Goal: Transaction & Acquisition: Purchase product/service

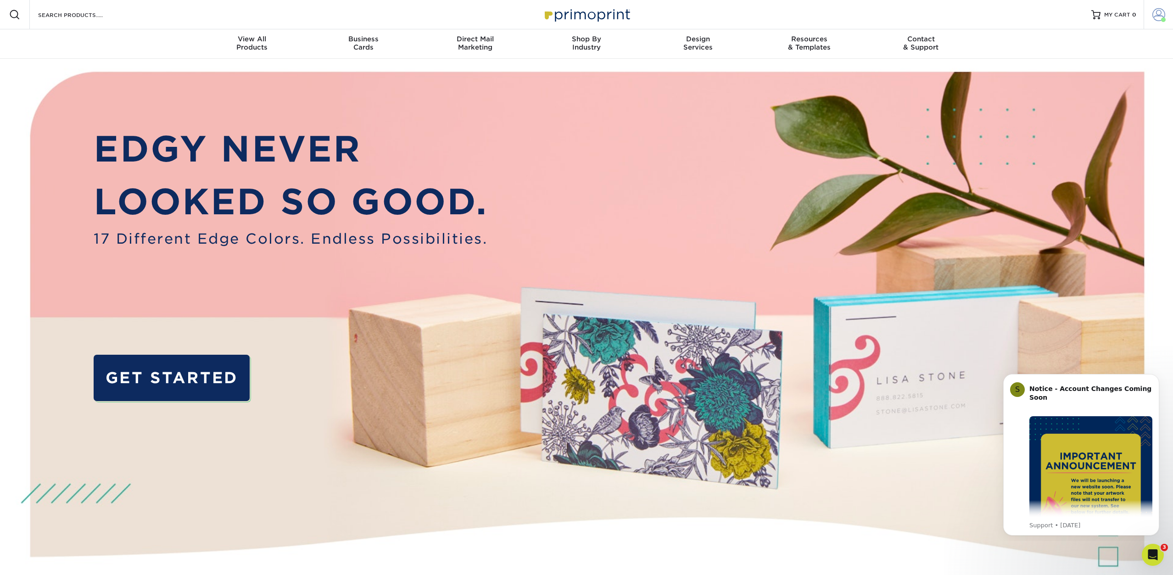
click at [1158, 17] on span at bounding box center [1158, 14] width 13 height 13
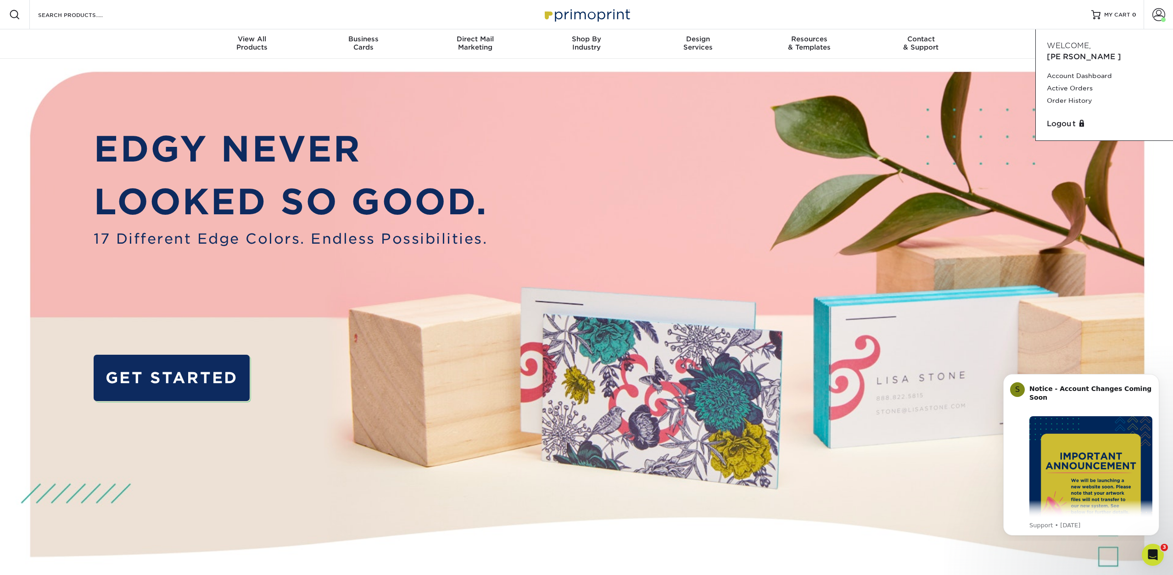
click at [130, 60] on img at bounding box center [586, 349] width 1161 height 581
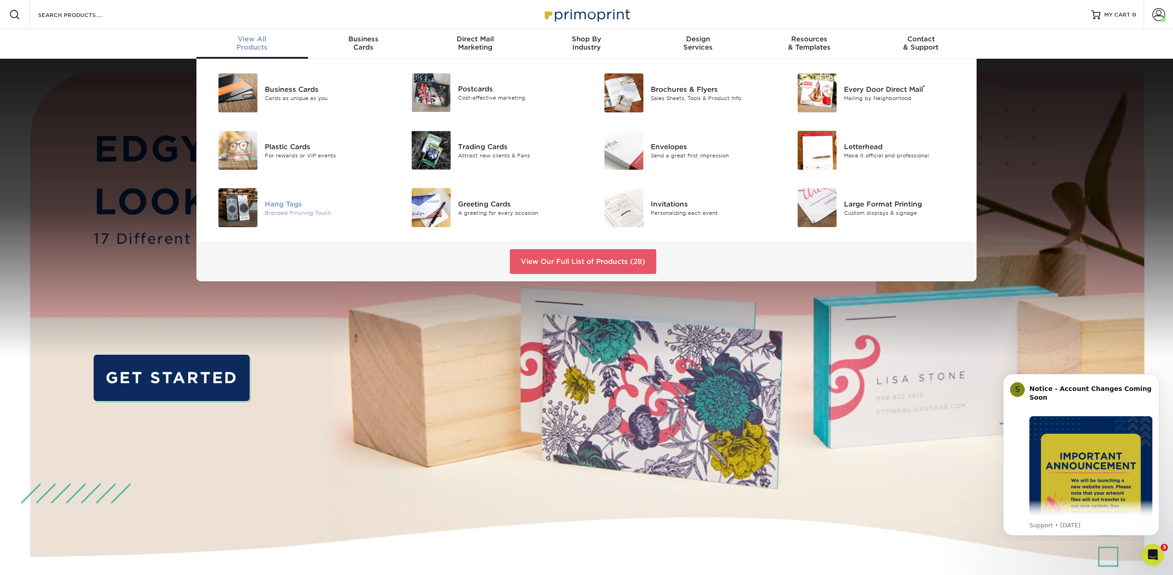
click at [274, 216] on div "Hang Tags Branded Finishing Touch" at bounding box center [329, 207] width 128 height 39
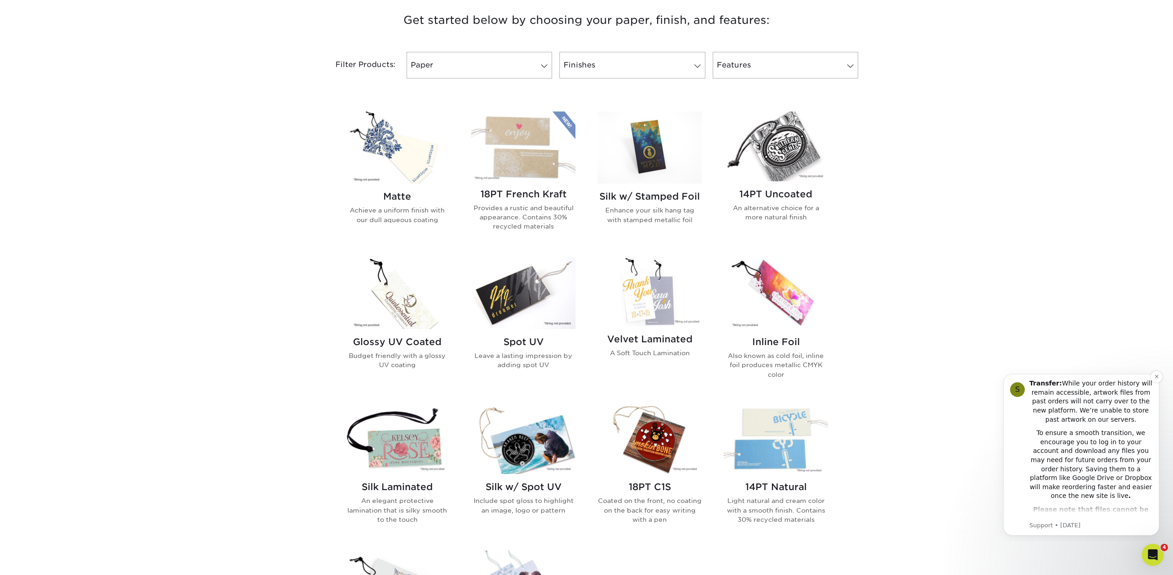
scroll to position [181, 0]
drag, startPoint x: 1030, startPoint y: 197, endPoint x: 1038, endPoint y: 179, distance: 20.1
click at [1029, 185] on div "Get started below by choosing your paper, finish, and features: Filtered Matche…" at bounding box center [586, 401] width 1173 height 824
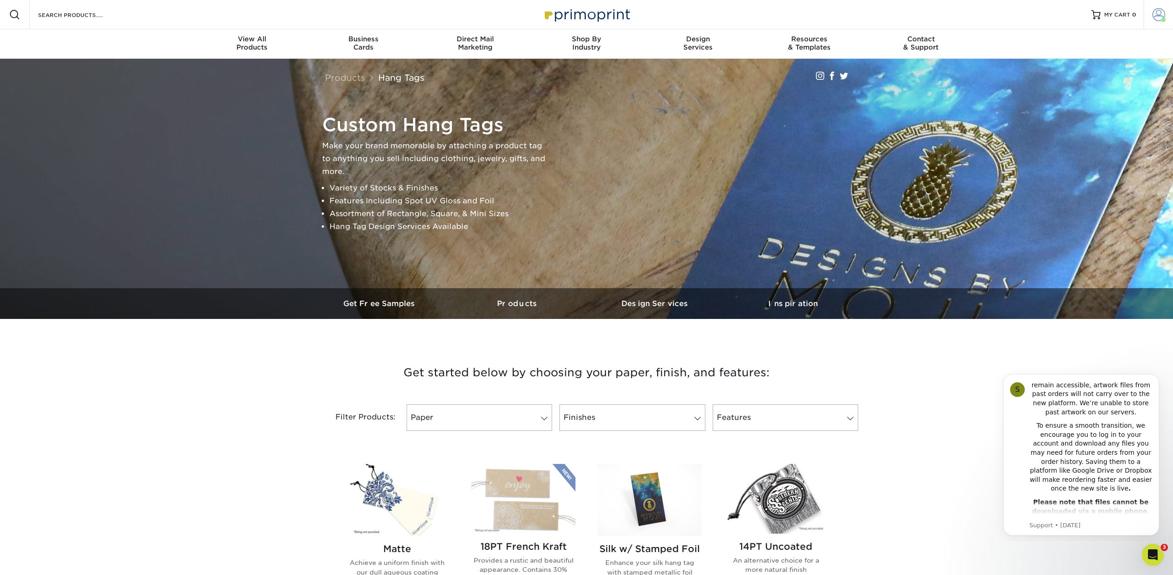
scroll to position [0, 0]
click at [1154, 14] on span at bounding box center [1158, 14] width 13 height 13
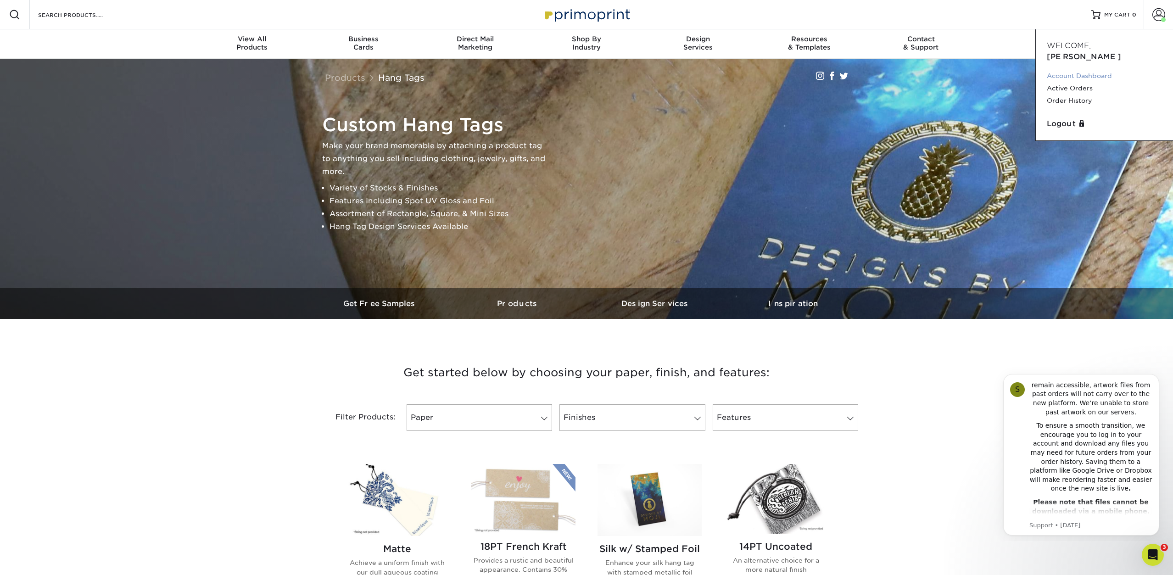
click at [1094, 70] on link "Account Dashboard" at bounding box center [1104, 76] width 115 height 12
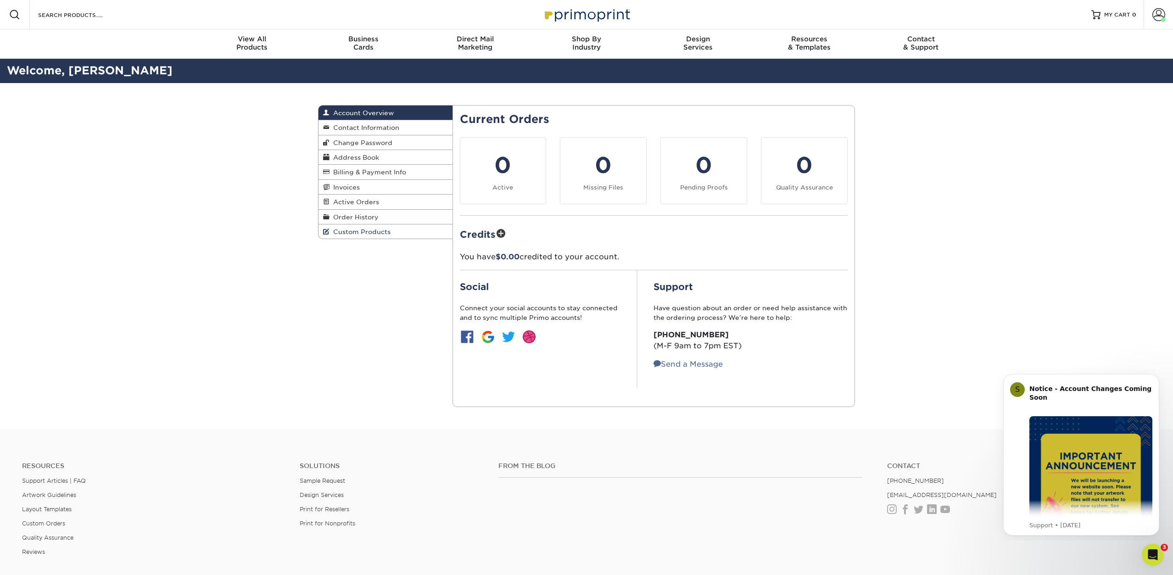
click at [337, 232] on span "Custom Products" at bounding box center [359, 231] width 61 height 7
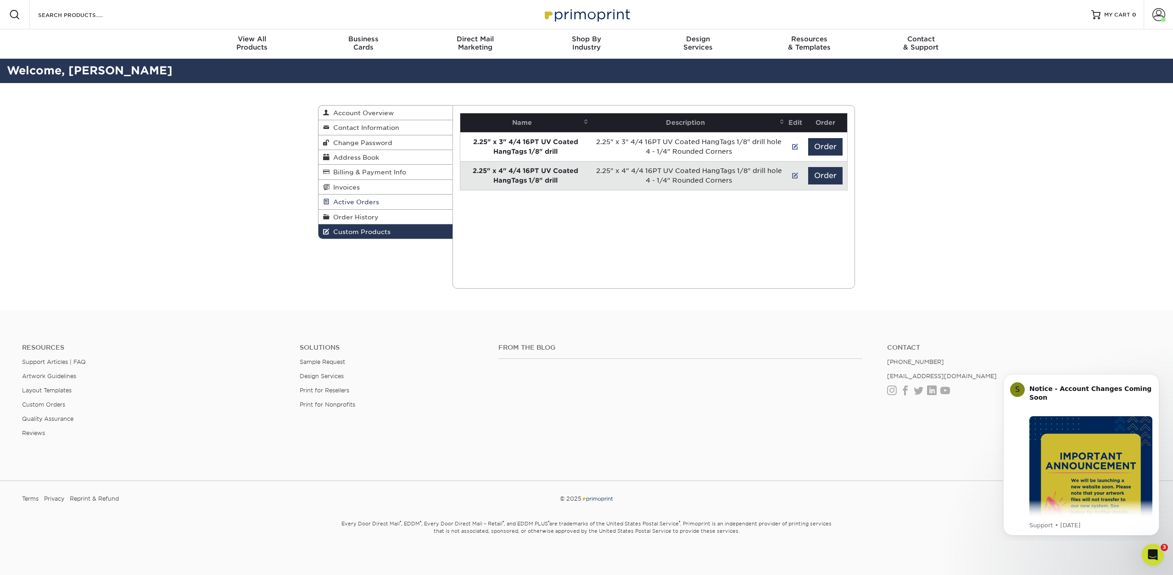
click at [350, 201] on span "Active Orders" at bounding box center [354, 201] width 50 height 7
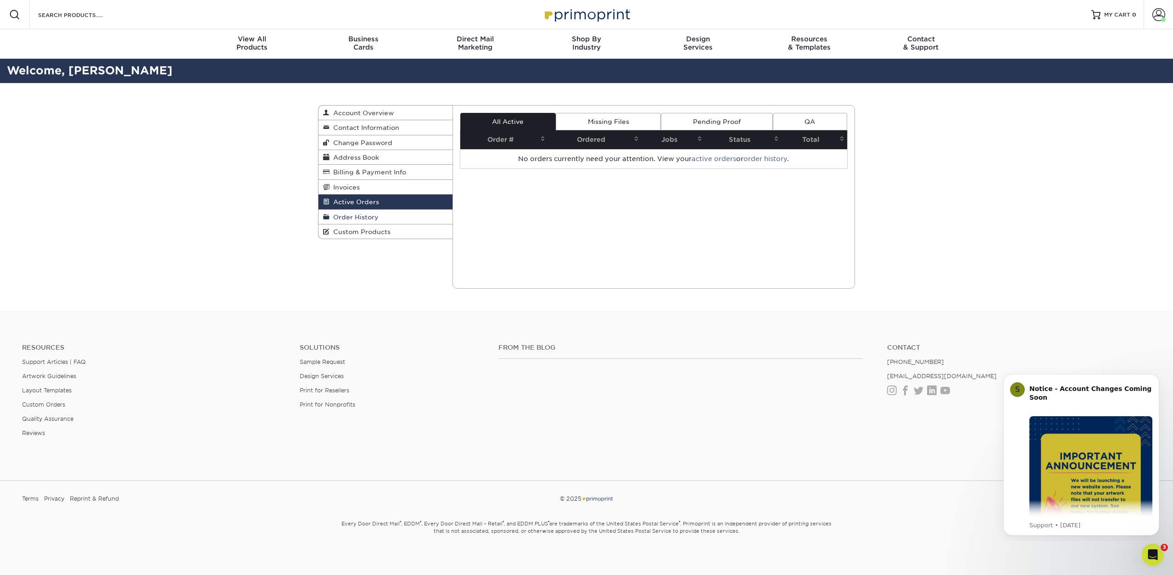
click at [350, 211] on link "Order History" at bounding box center [385, 217] width 134 height 15
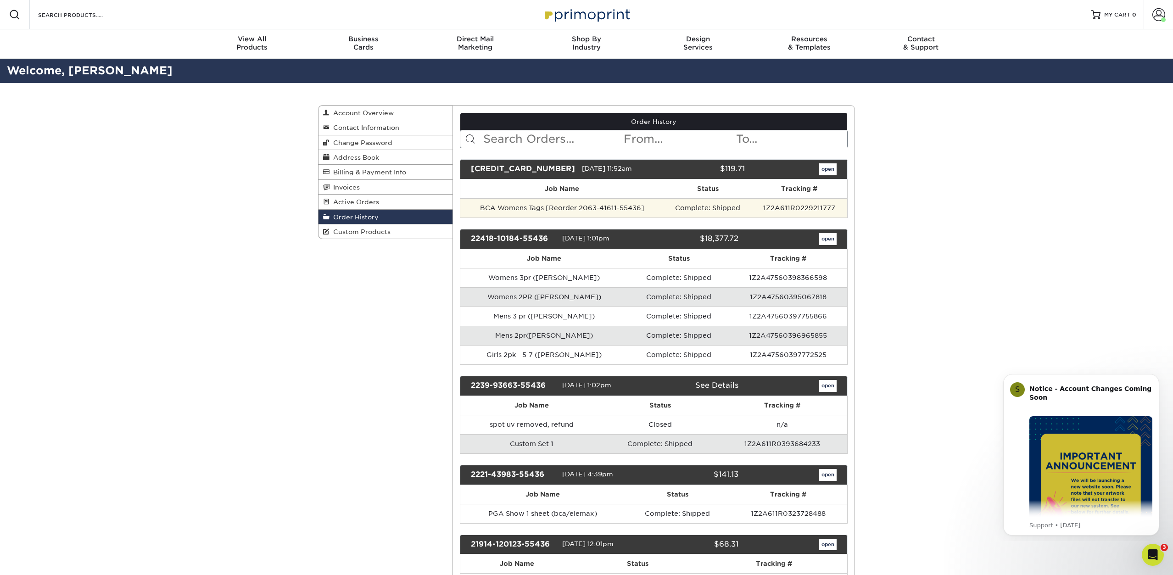
drag, startPoint x: 606, startPoint y: 207, endPoint x: 647, endPoint y: 205, distance: 41.3
click at [606, 206] on td "BCA Womens Tags [Reorder 2063-41611-55436]" at bounding box center [562, 207] width 204 height 19
click at [832, 170] on link "open" at bounding box center [827, 169] width 17 height 12
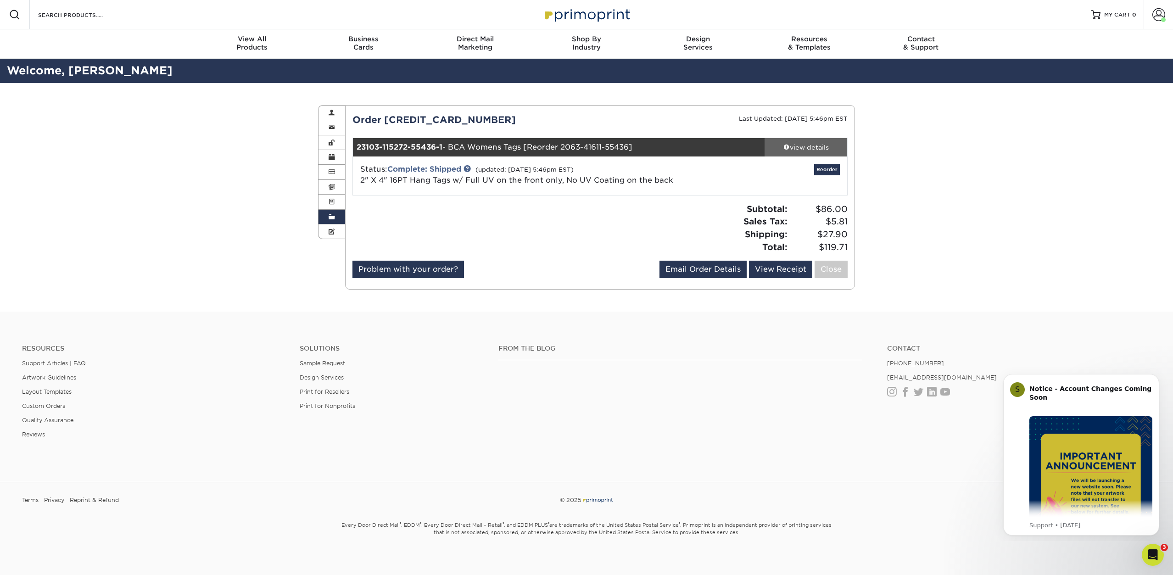
click at [806, 146] on div "view details" at bounding box center [806, 147] width 83 height 9
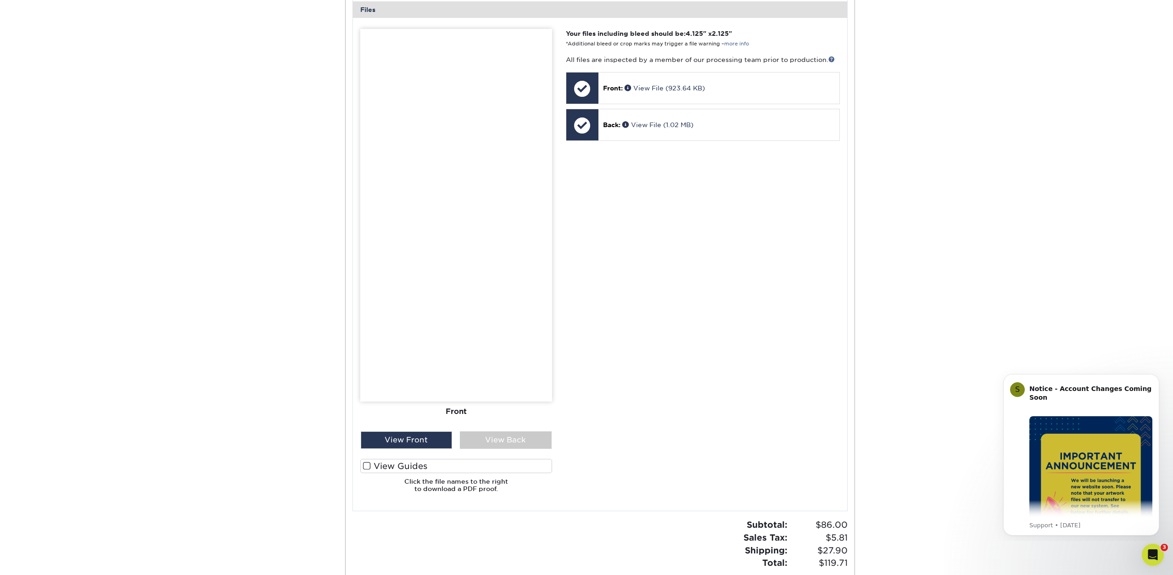
scroll to position [378, 0]
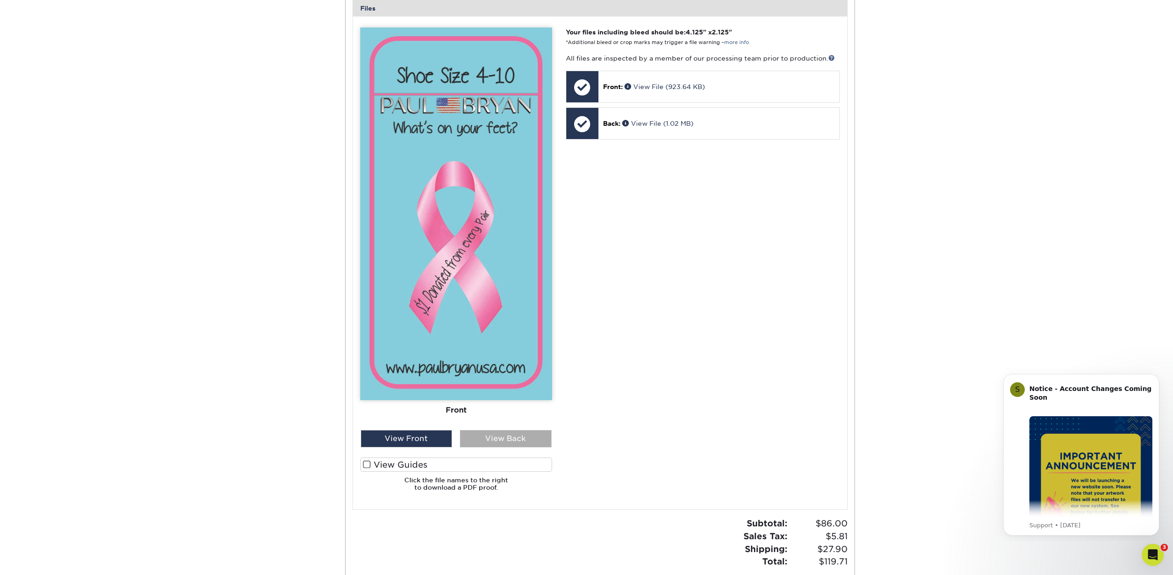
click at [490, 436] on div "View Back" at bounding box center [506, 438] width 92 height 17
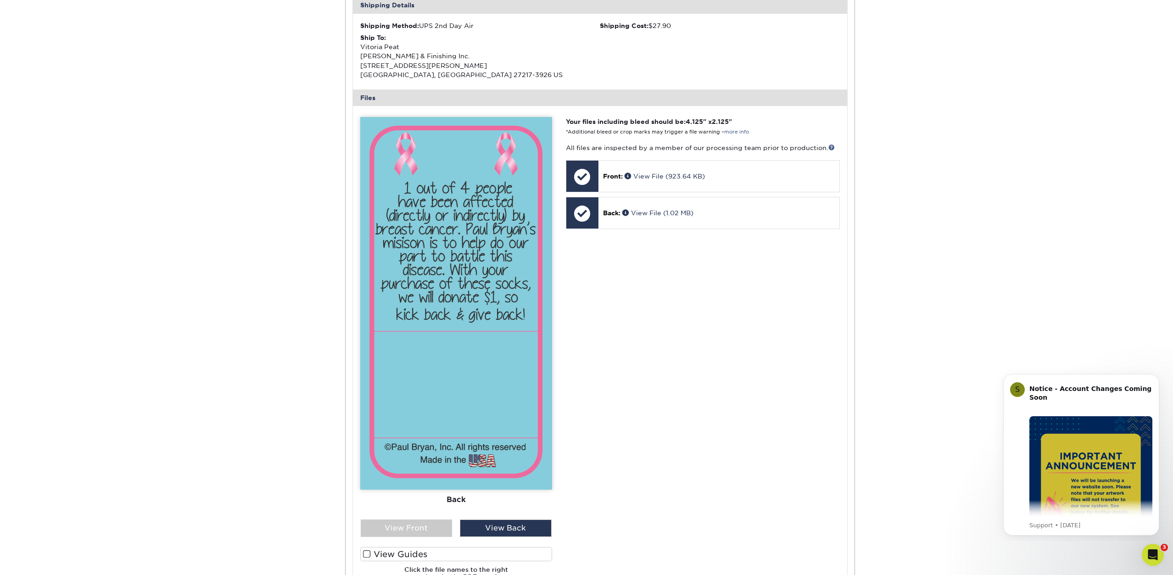
scroll to position [313, 0]
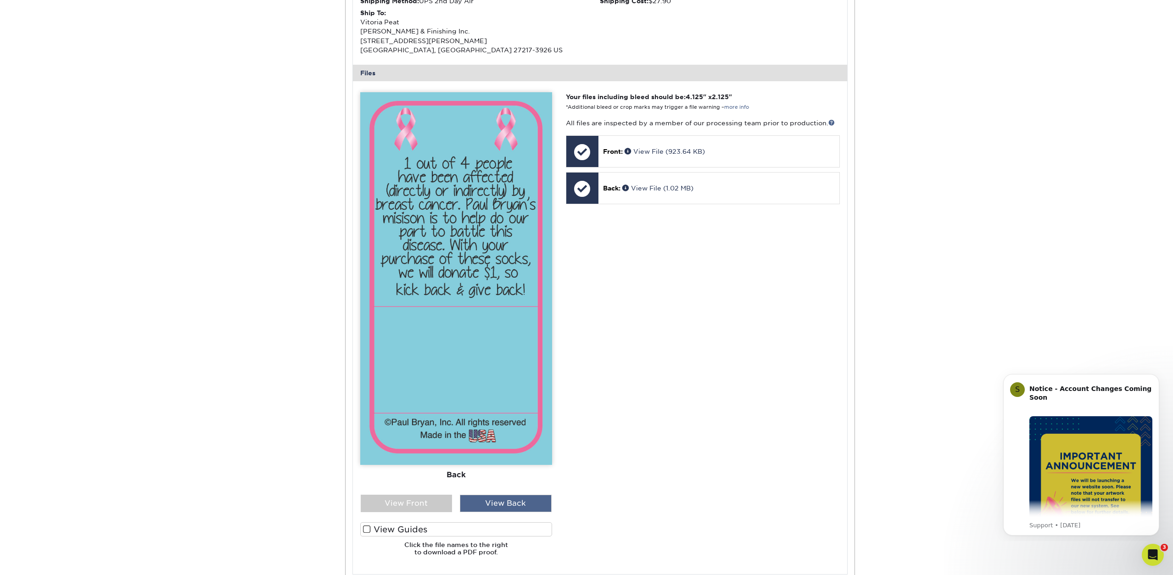
drag, startPoint x: 517, startPoint y: 504, endPoint x: 494, endPoint y: 505, distance: 22.5
click at [517, 504] on div "View Back" at bounding box center [506, 503] width 92 height 17
drag, startPoint x: 509, startPoint y: 499, endPoint x: 473, endPoint y: 506, distance: 37.4
click at [509, 499] on div "View Back" at bounding box center [506, 503] width 92 height 17
click at [405, 500] on div "View Front" at bounding box center [407, 503] width 92 height 17
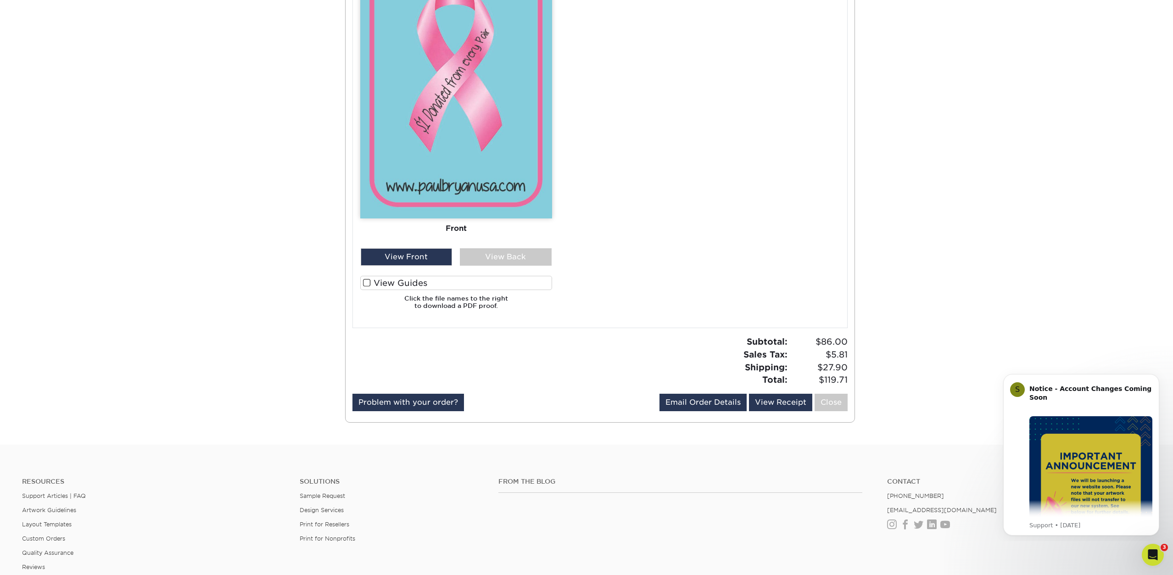
scroll to position [562, 0]
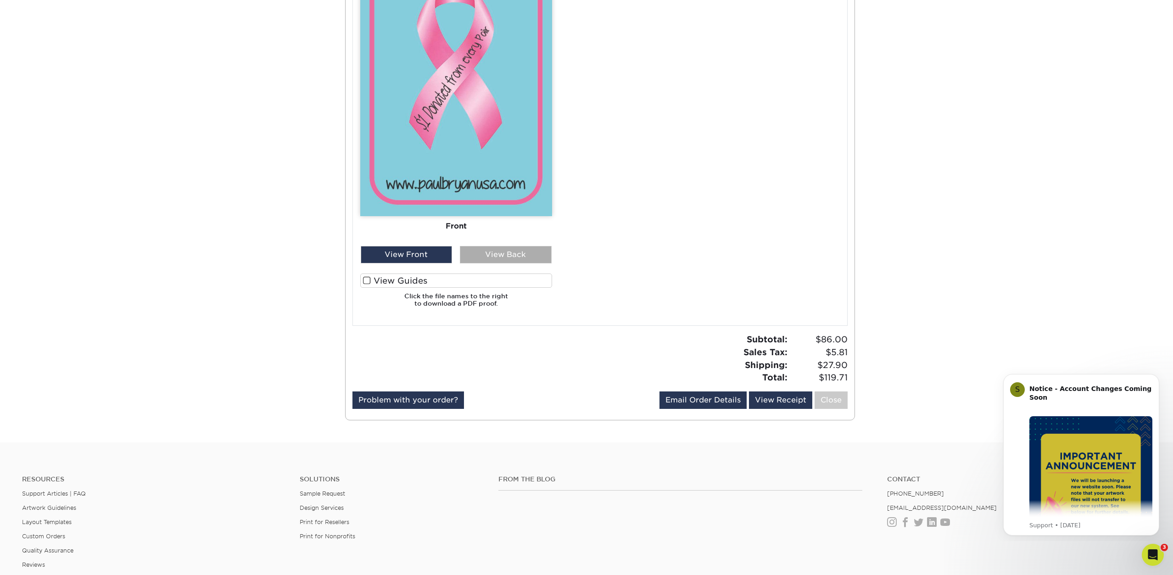
click at [517, 246] on div "View Back" at bounding box center [506, 254] width 92 height 17
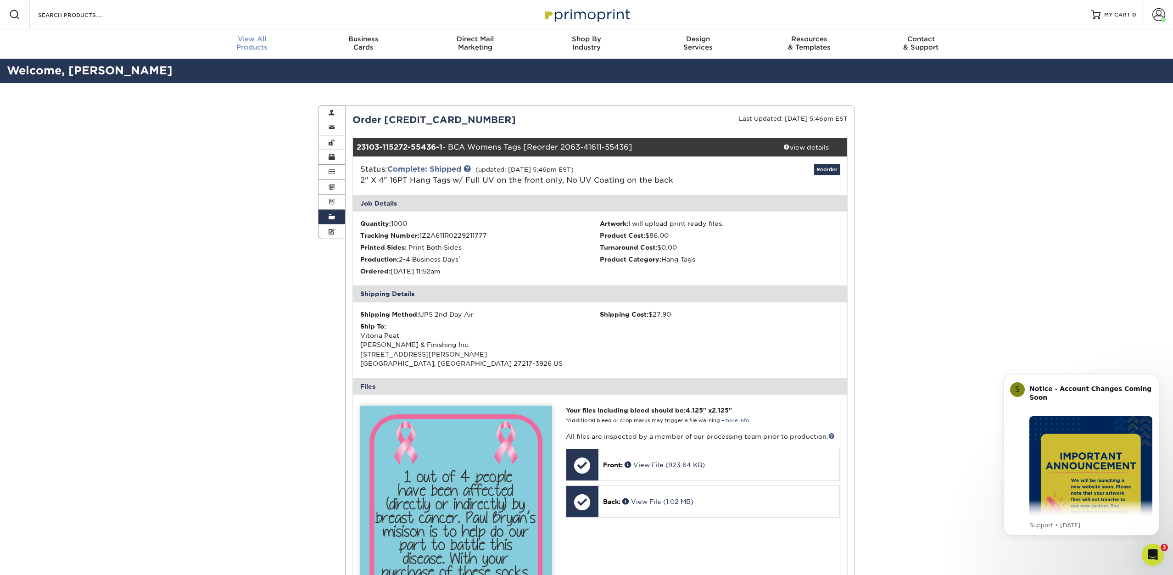
scroll to position [0, 0]
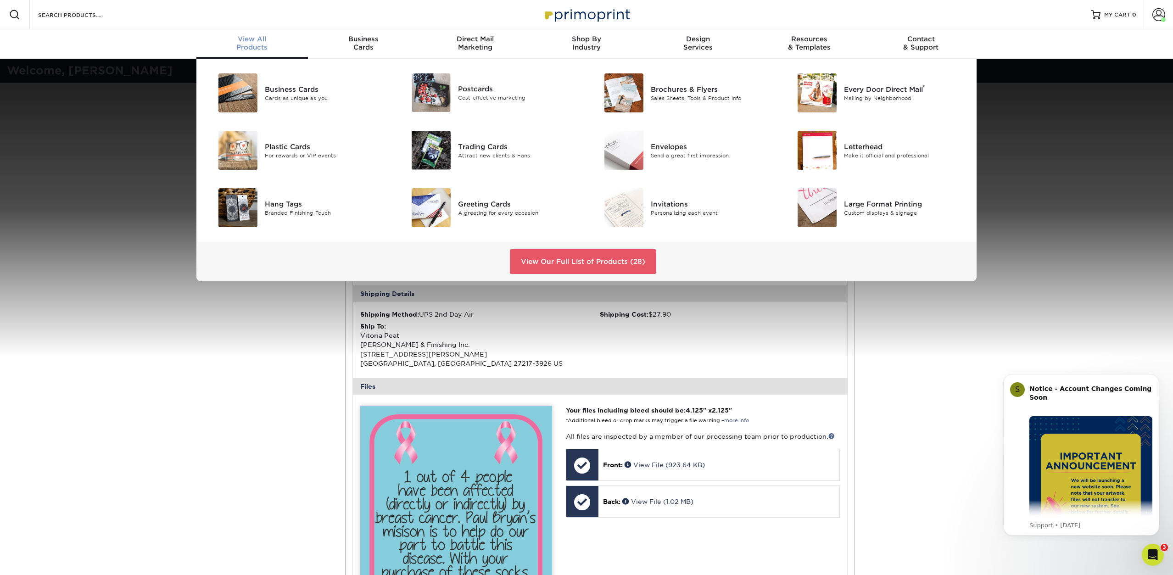
click at [244, 49] on div "View All Products" at bounding box center [252, 43] width 112 height 17
click at [288, 201] on div "Hang Tags" at bounding box center [326, 204] width 122 height 10
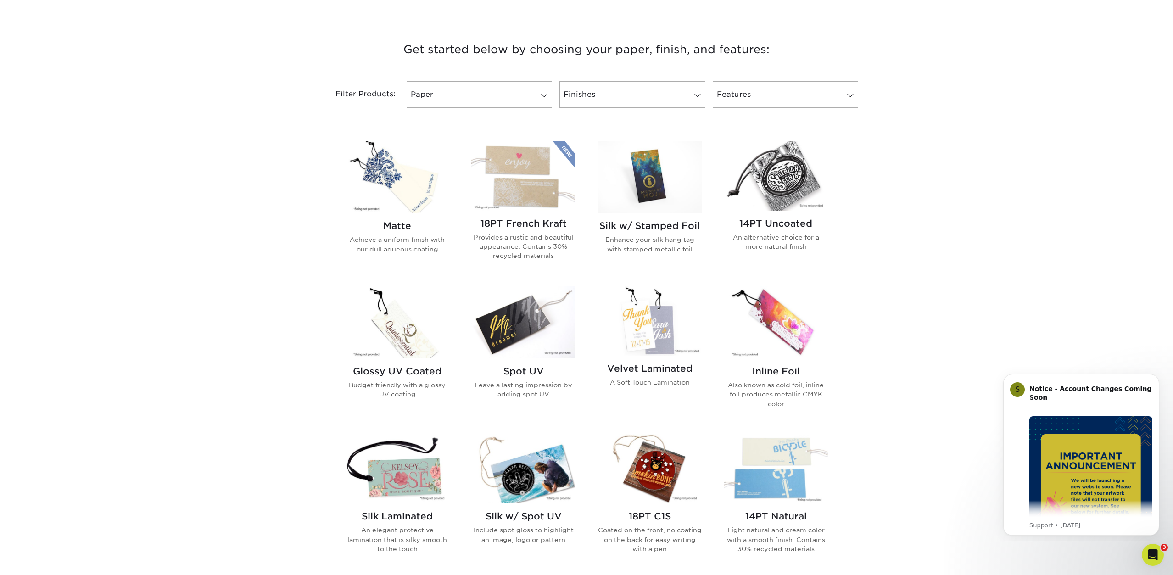
click at [516, 324] on img at bounding box center [523, 322] width 104 height 72
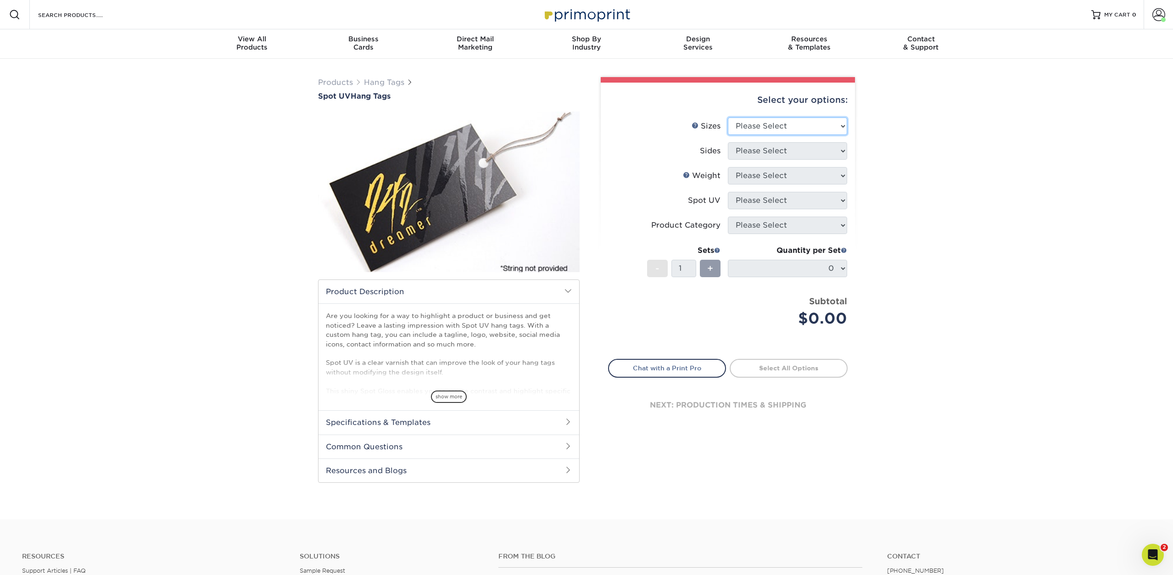
select select "2.00x4.00"
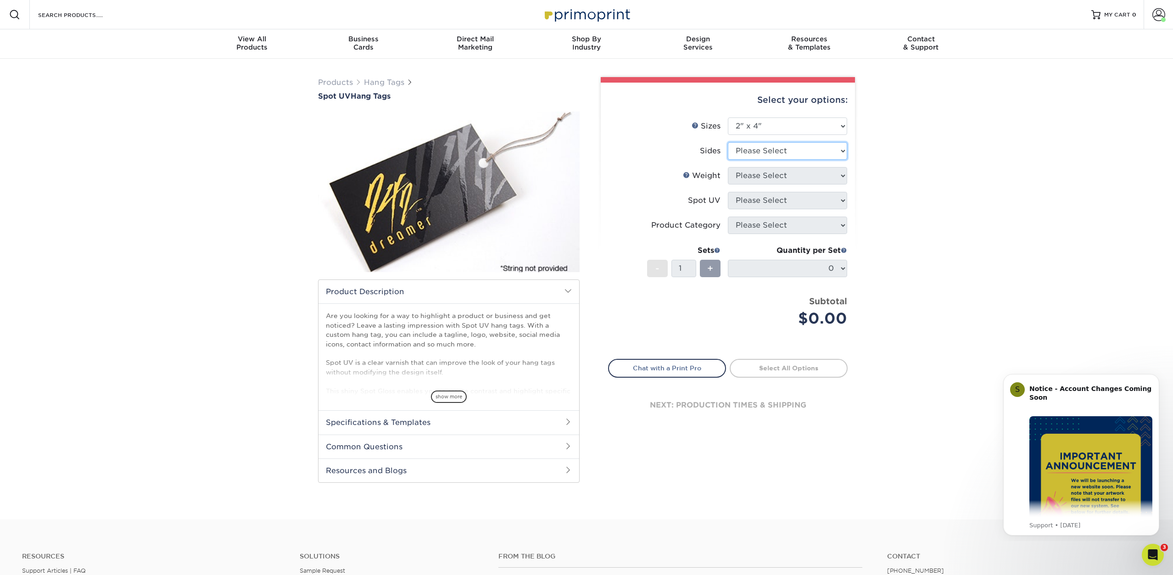
select select "13abbda7-1d64-4f25-8bb2-c179b224825d"
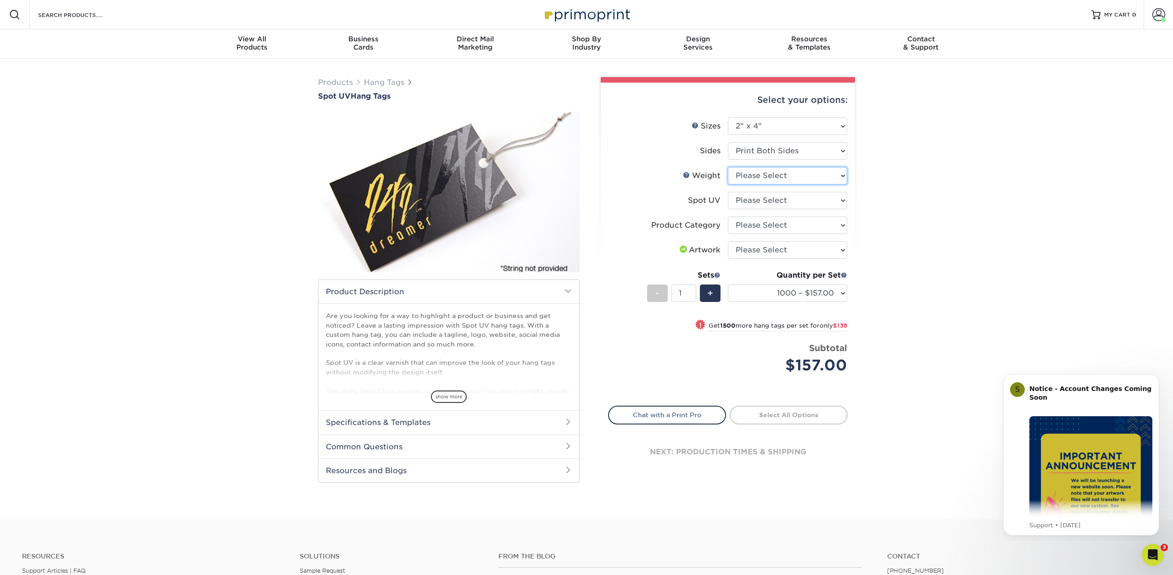
select select "16PT"
select select "1"
select select "428aa75b-4ae7-4398-9e0a-74f4b33909ed"
select select "upload"
click at [1160, 19] on span at bounding box center [1158, 14] width 13 height 13
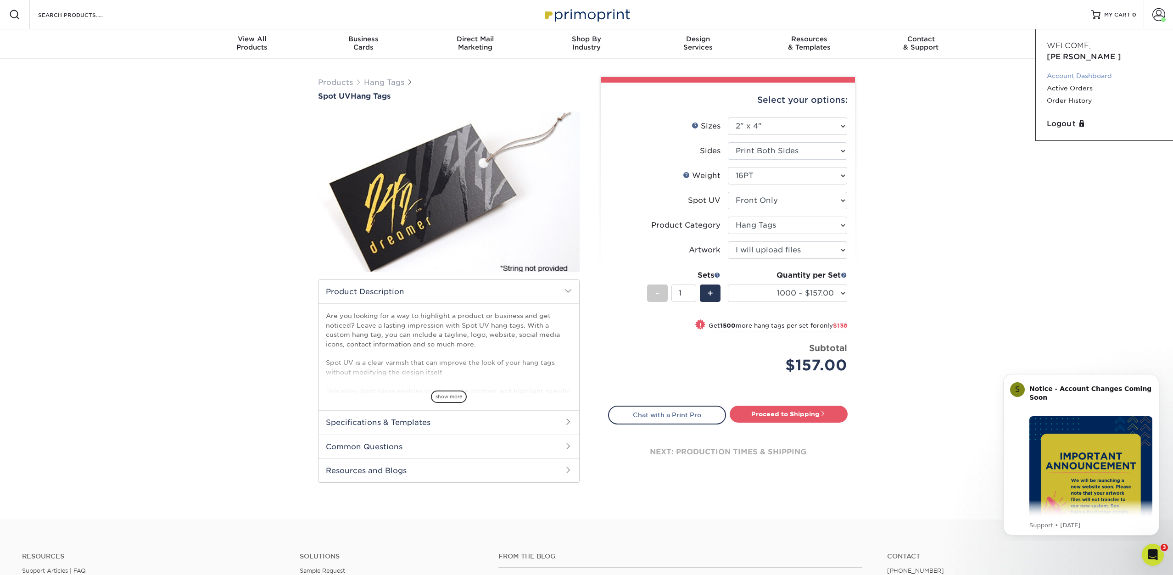
click at [1065, 70] on link "Account Dashboard" at bounding box center [1104, 76] width 115 height 12
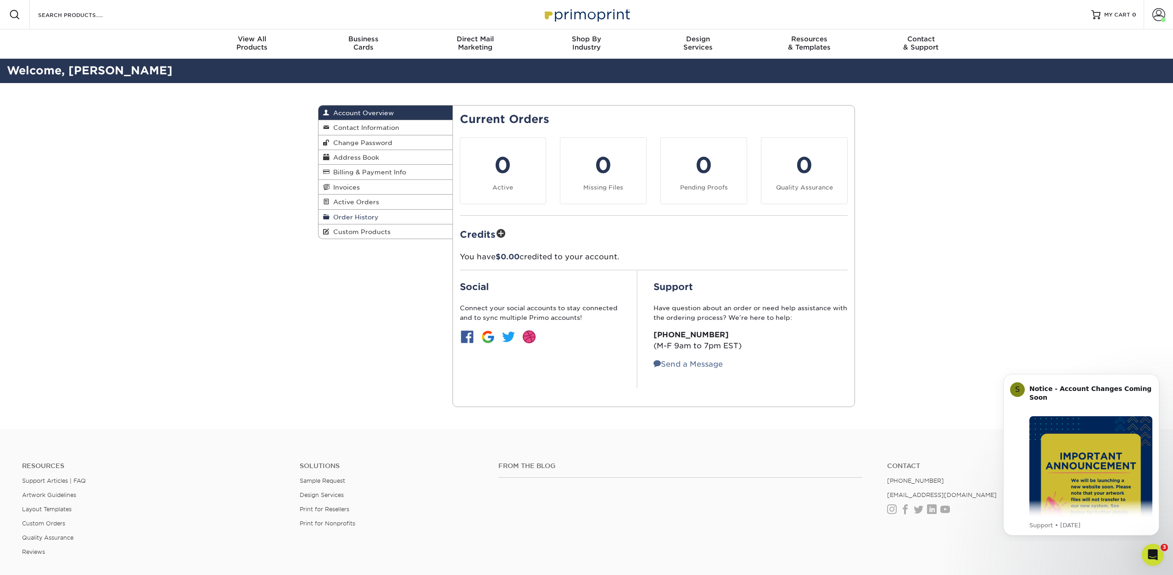
click at [348, 213] on span "Order History" at bounding box center [353, 216] width 49 height 7
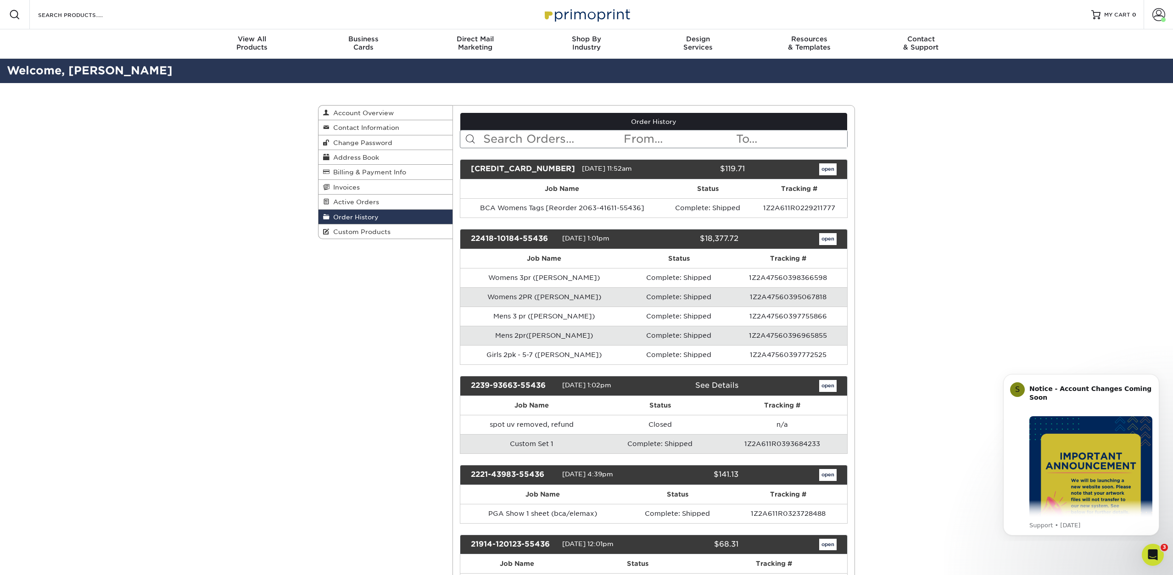
click at [823, 168] on link "open" at bounding box center [827, 169] width 17 height 12
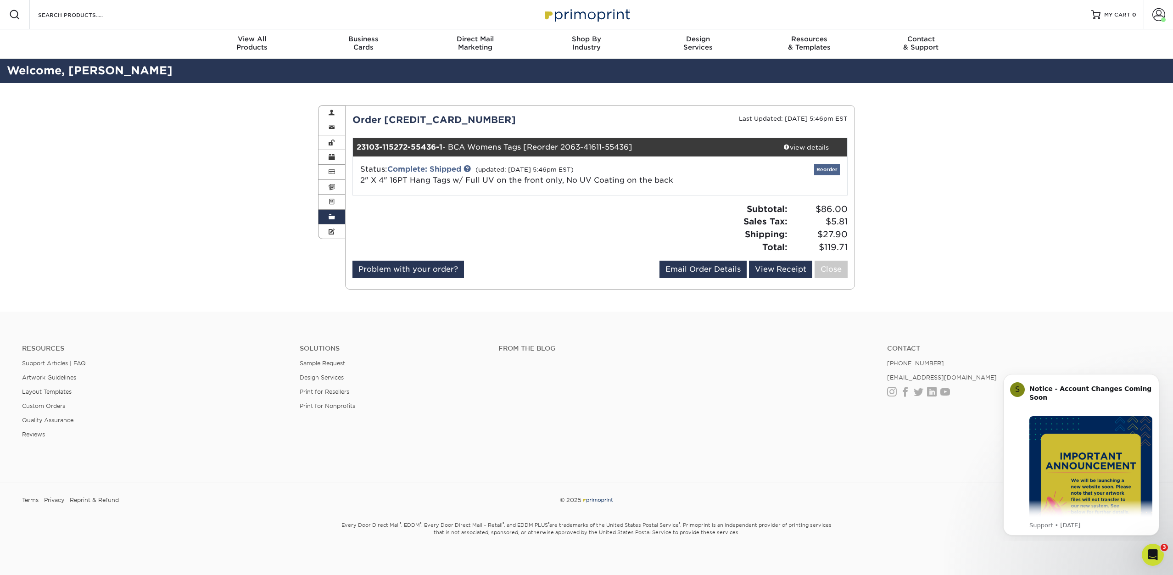
click at [822, 170] on link "Reorder" at bounding box center [827, 169] width 26 height 11
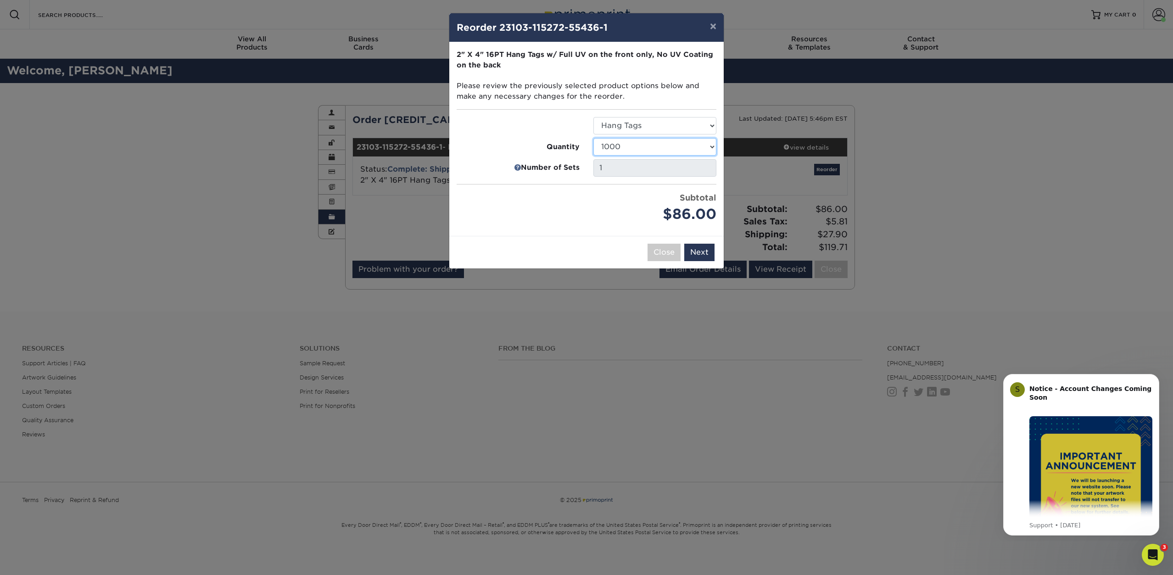
select select "02d8d163-ee8f-41cc-acce-9863ad0deb38"
click at [704, 254] on button "Next" at bounding box center [699, 252] width 30 height 17
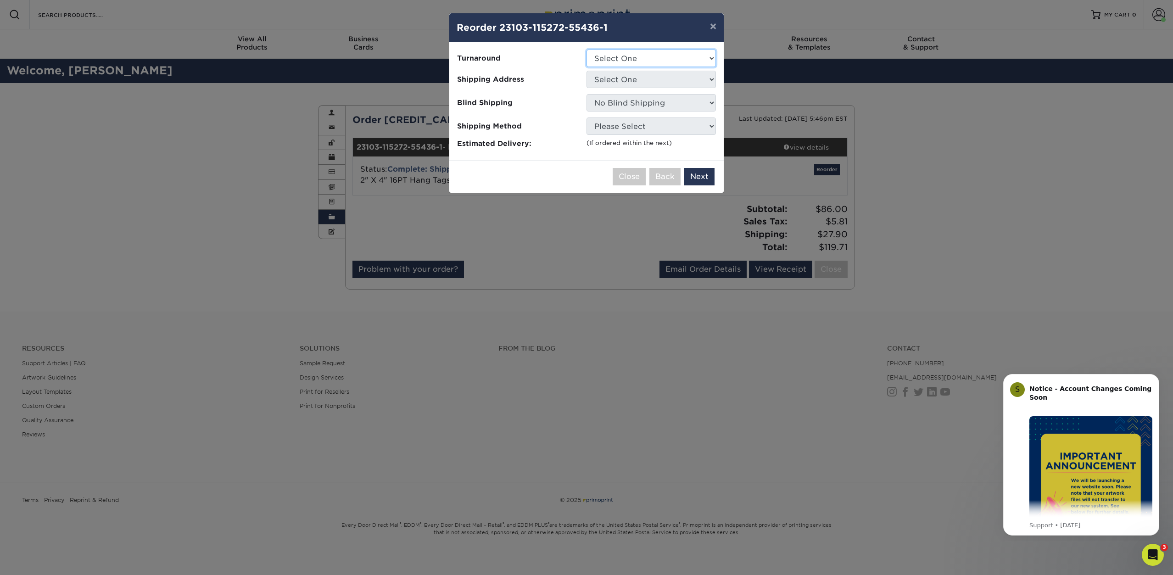
select select "b1c95ea9-38e5-4b27-85ac-d741ab57aed6"
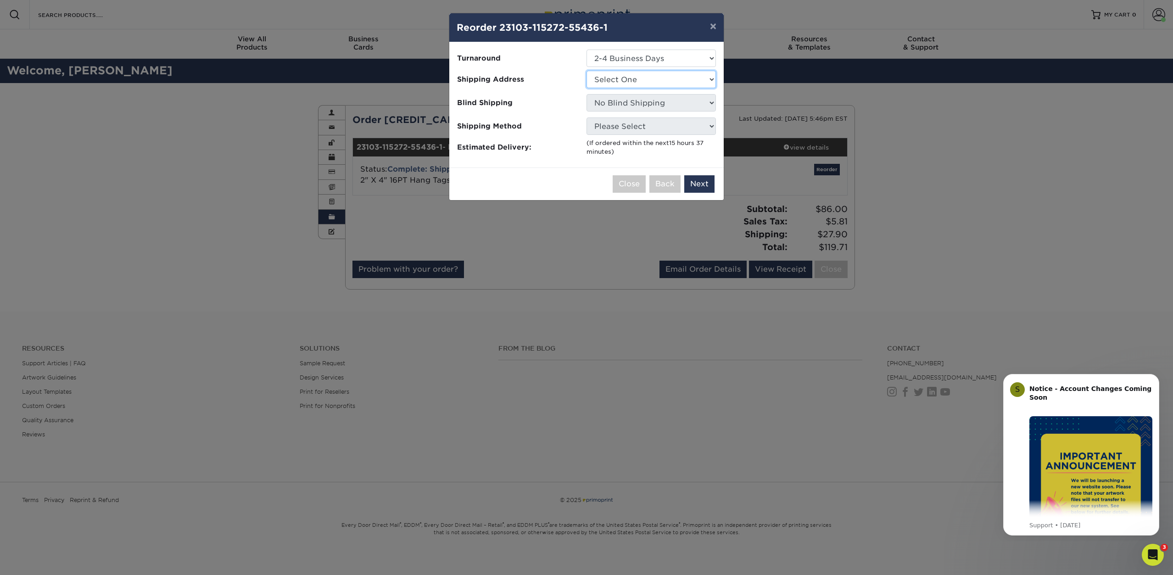
select select "187690"
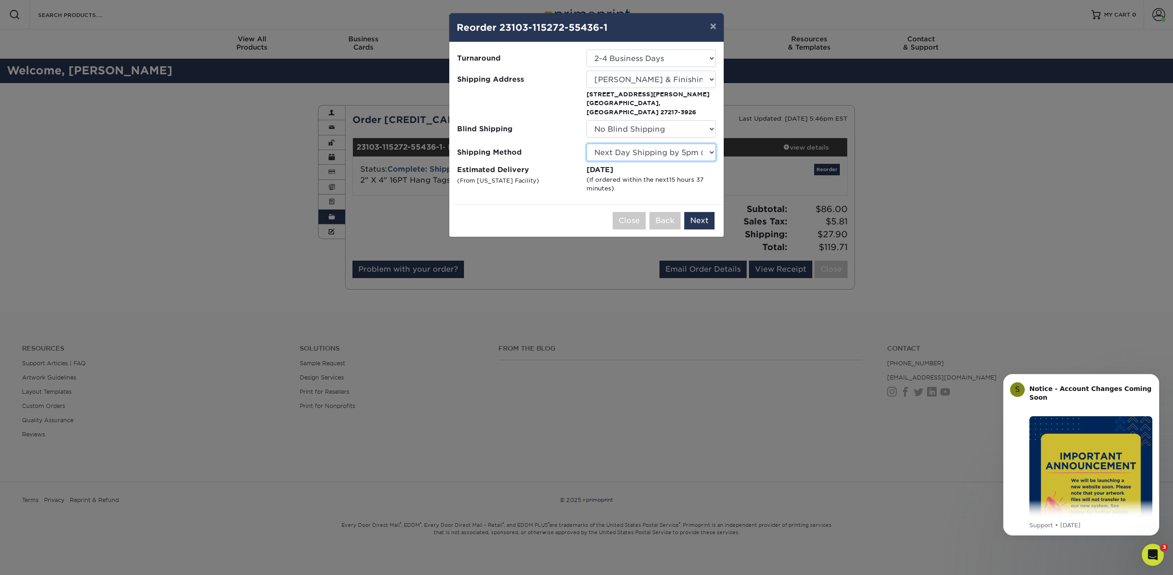
select select "02"
click at [699, 214] on button "Next" at bounding box center [699, 220] width 30 height 17
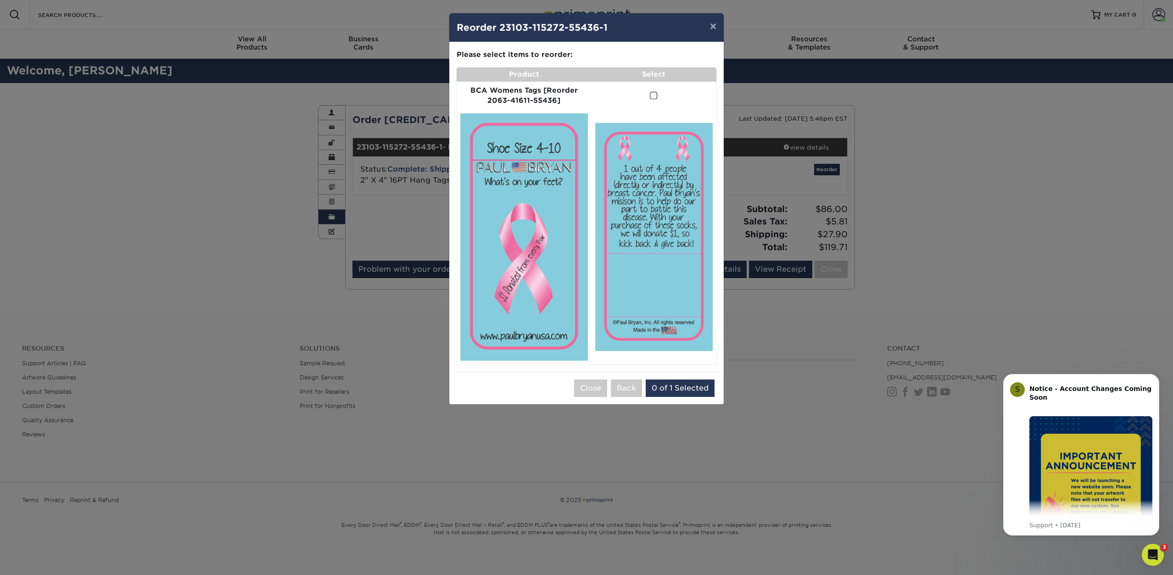
click at [715, 28] on button "×" at bounding box center [713, 26] width 21 height 26
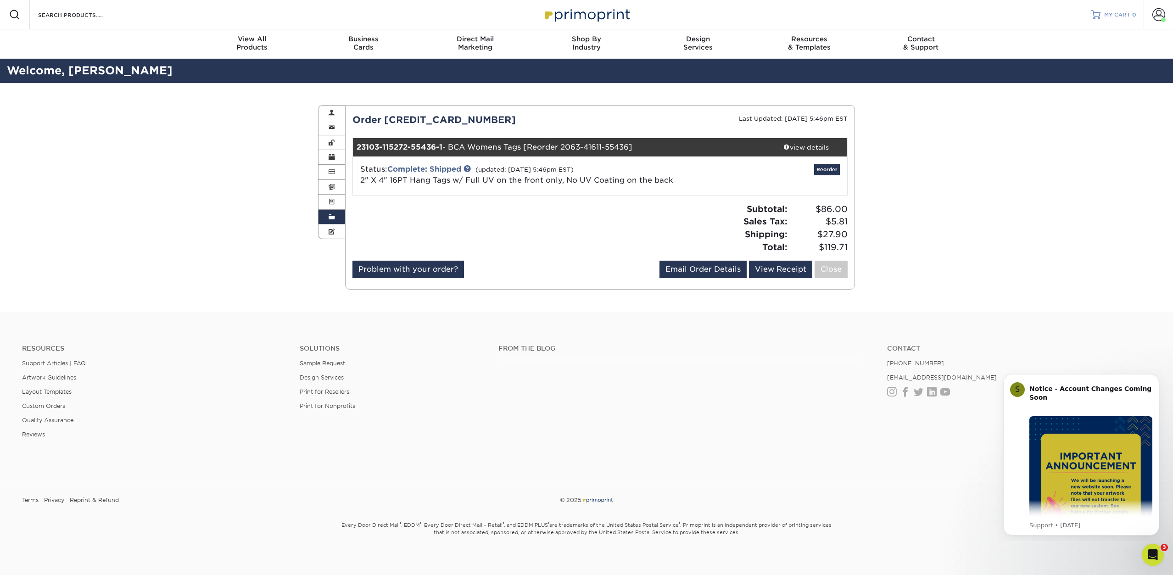
click at [1124, 10] on link "MY CART 0" at bounding box center [1113, 14] width 45 height 29
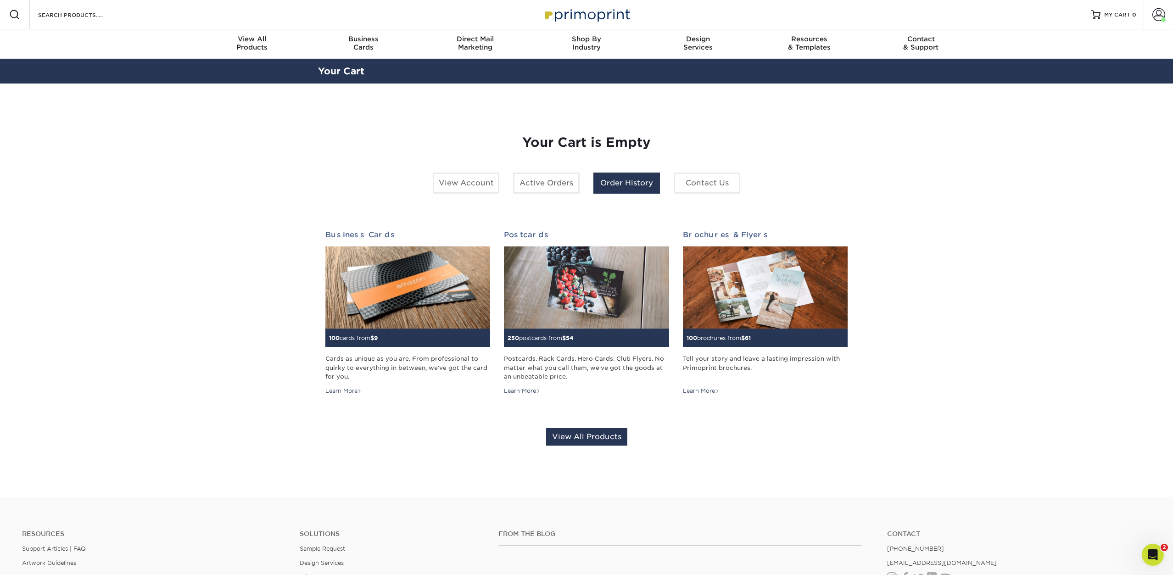
click at [605, 185] on link "Order History" at bounding box center [626, 183] width 67 height 21
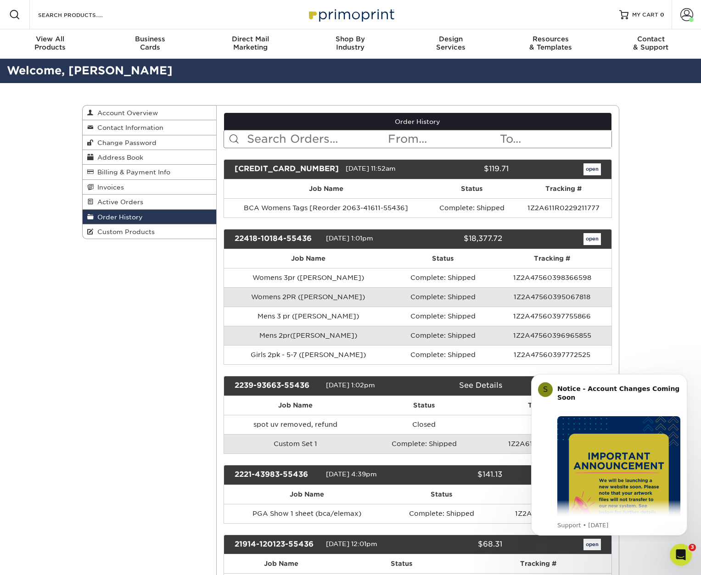
click at [592, 173] on link "open" at bounding box center [591, 169] width 17 height 12
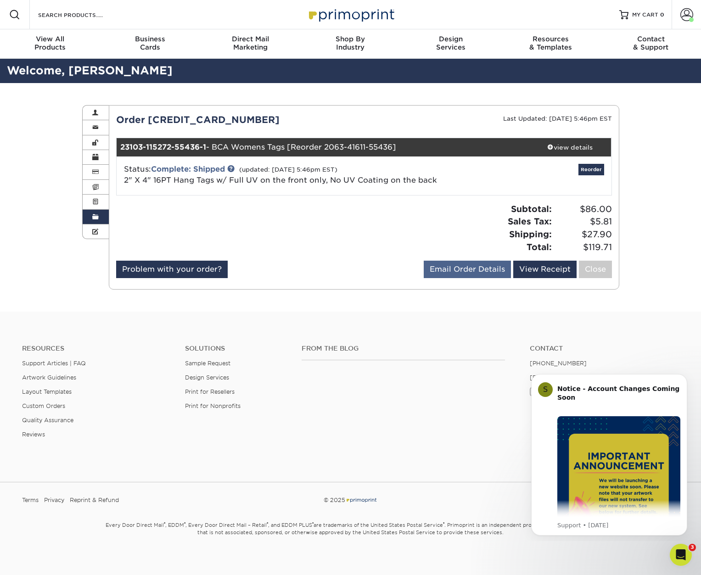
click at [493, 271] on link "Email Order Details" at bounding box center [467, 269] width 87 height 17
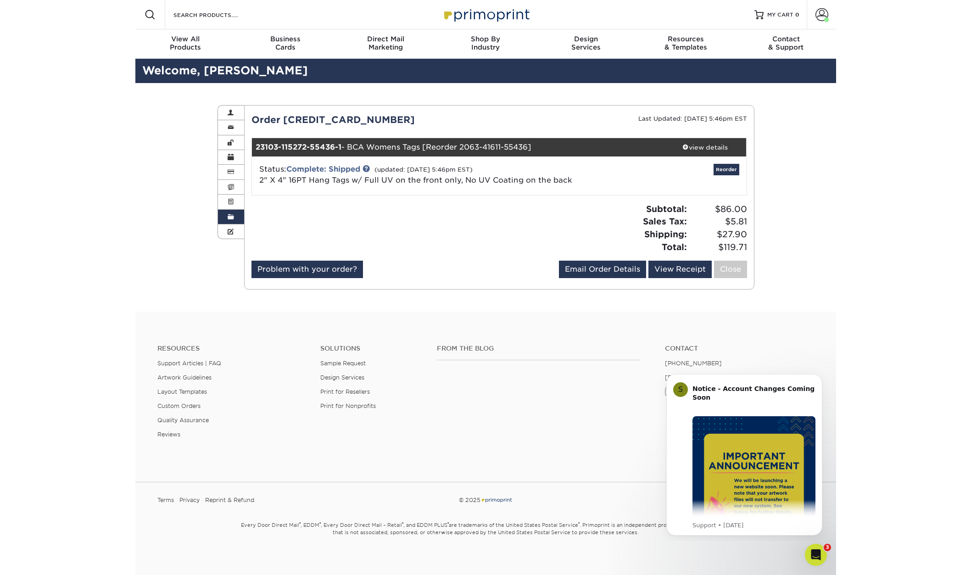
scroll to position [0, 0]
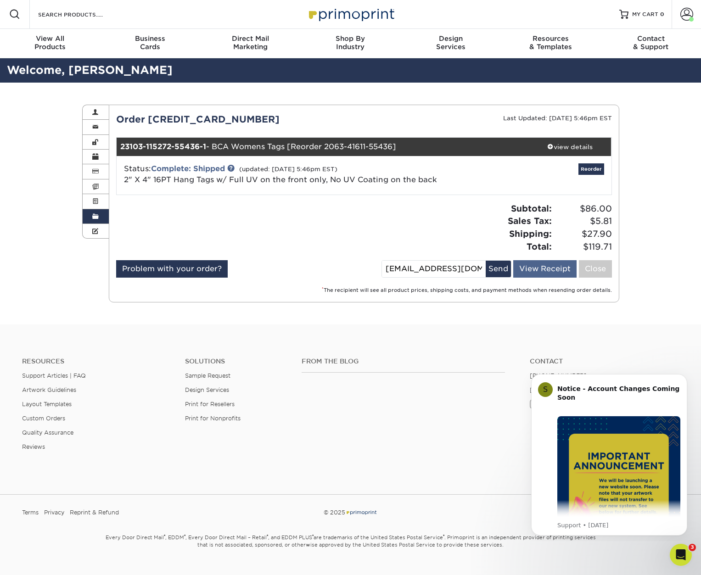
click at [547, 268] on link "View Receipt" at bounding box center [544, 268] width 63 height 17
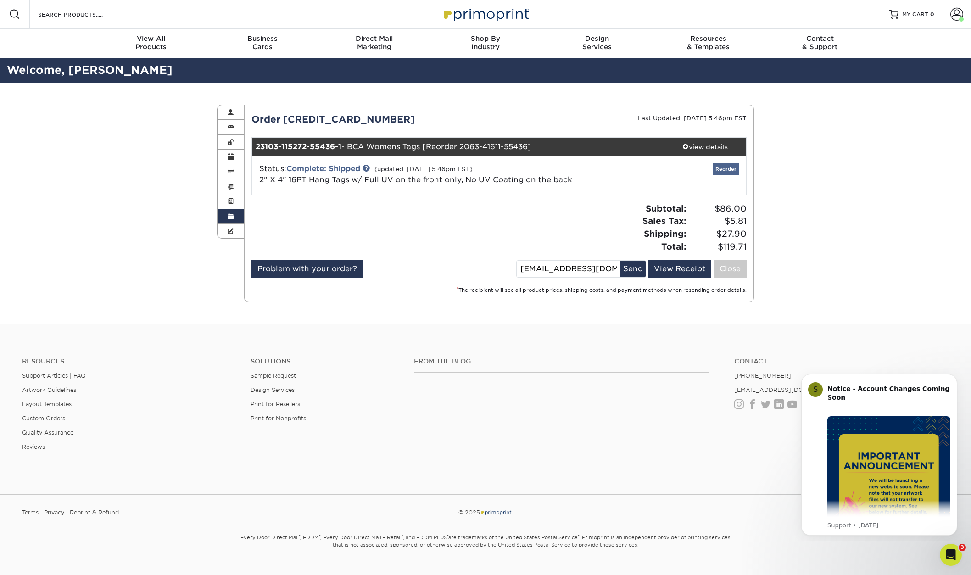
click at [726, 171] on link "Reorder" at bounding box center [726, 168] width 26 height 11
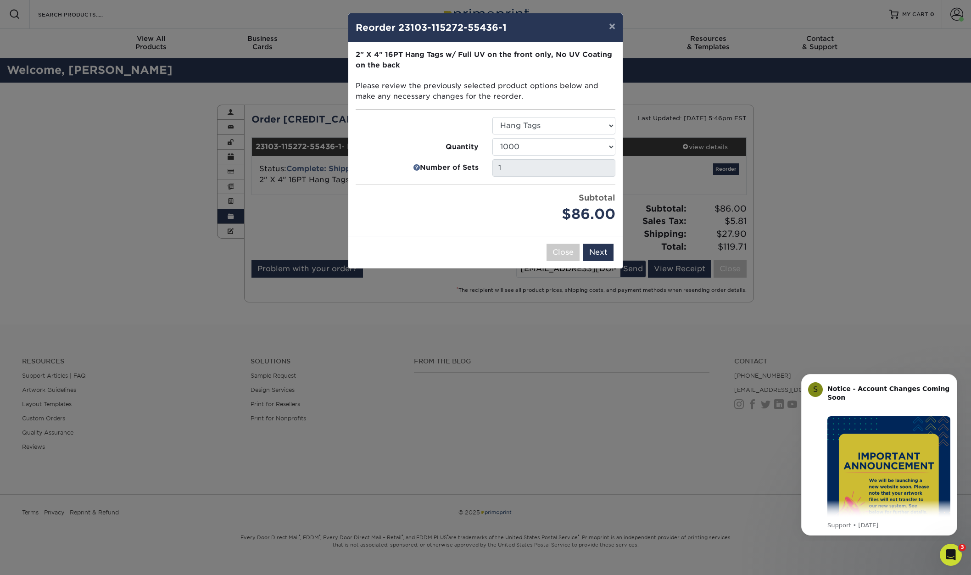
click at [612, 29] on button "×" at bounding box center [612, 26] width 21 height 26
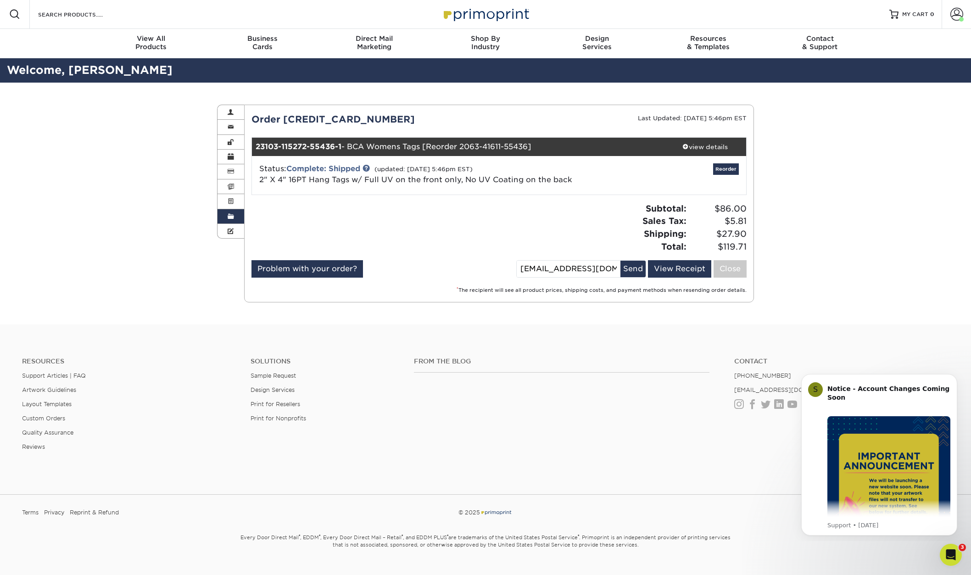
click at [132, 173] on div "Order History Account Overview Contact Information Change Password Address Book…" at bounding box center [485, 204] width 971 height 242
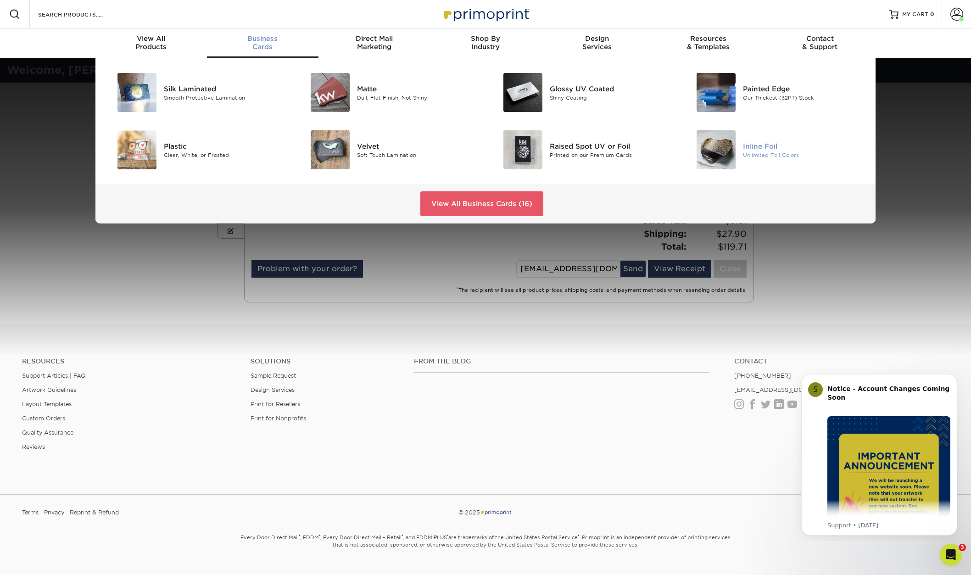
scroll to position [6, 0]
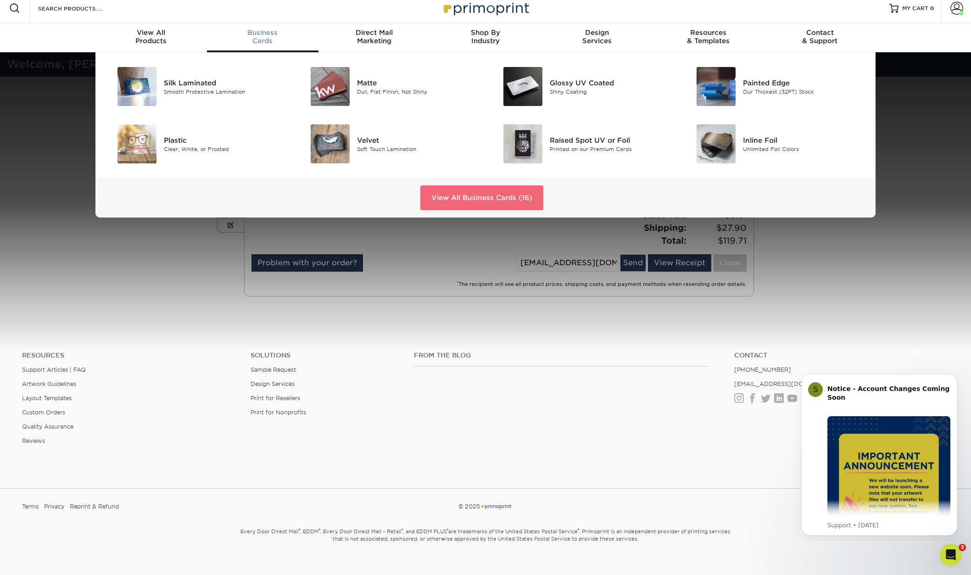
click at [497, 203] on link "View All Business Cards (16)" at bounding box center [481, 197] width 123 height 25
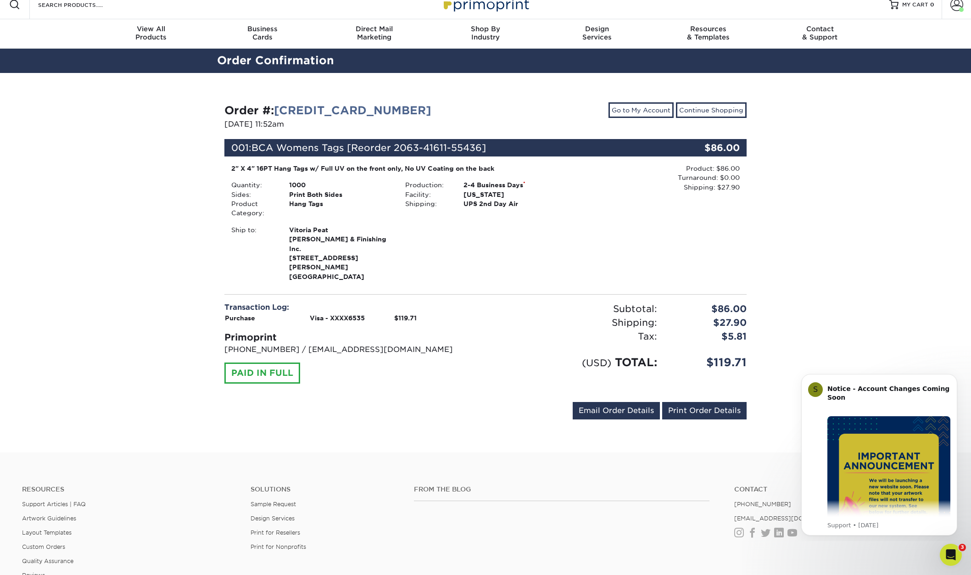
scroll to position [10, 0]
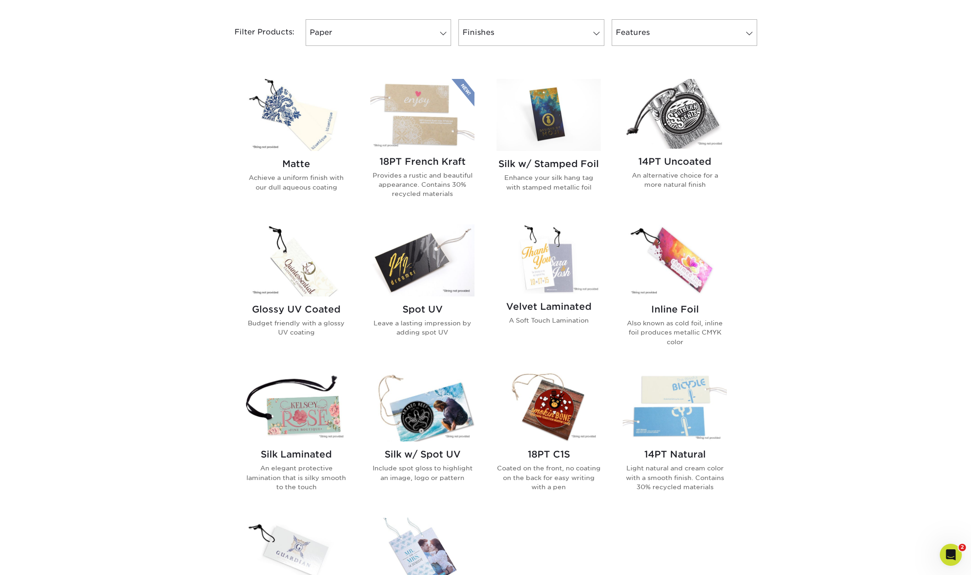
scroll to position [392, 0]
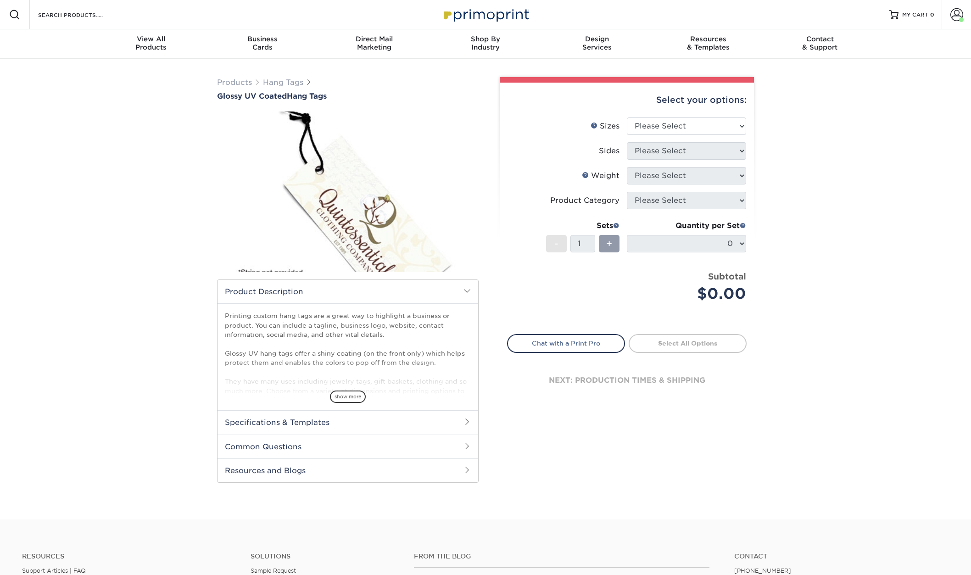
click at [694, 117] on div "Select your options:" at bounding box center [627, 100] width 240 height 35
select select "2.00x4.00"
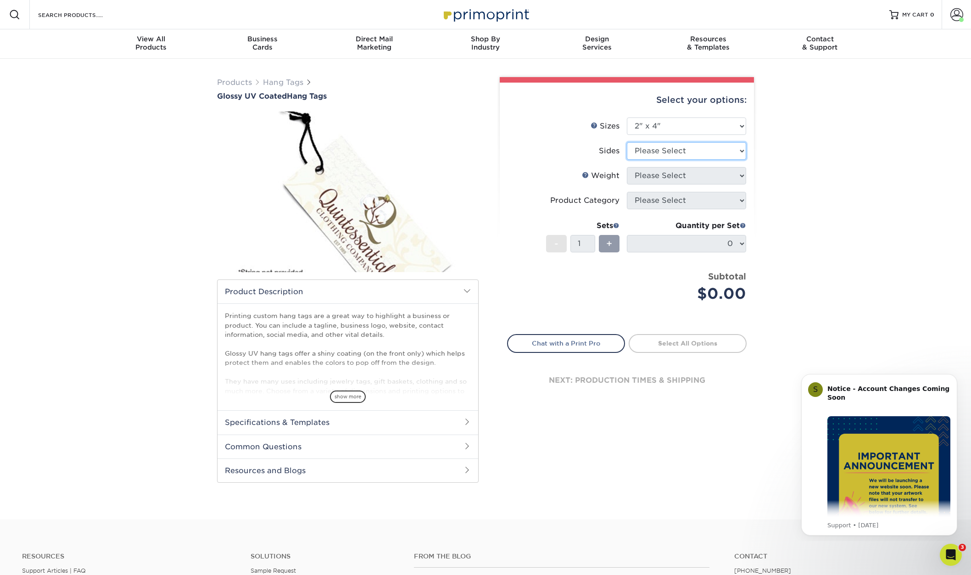
select select "13abbda7-1d64-4f25-8bb2-c179b224825d"
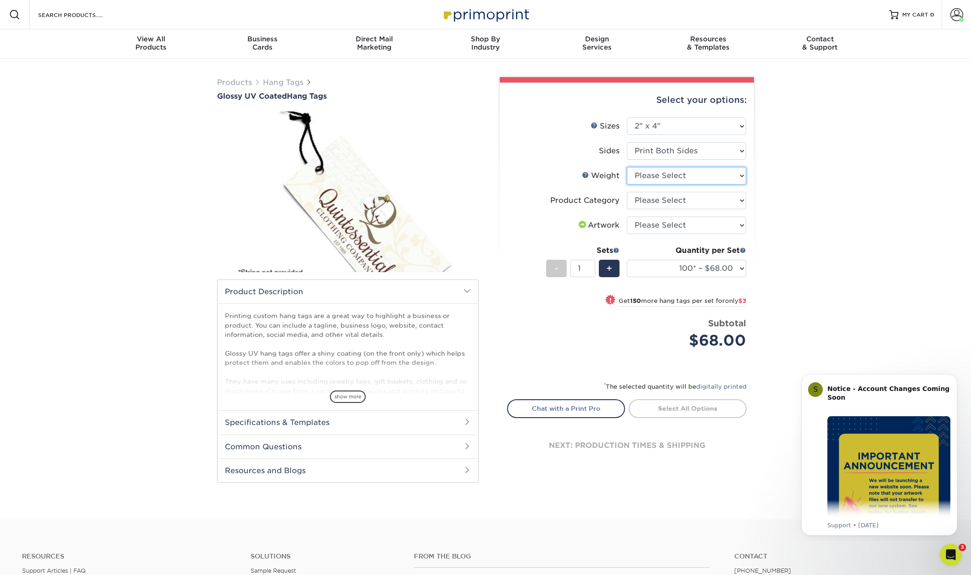
select select "16PT"
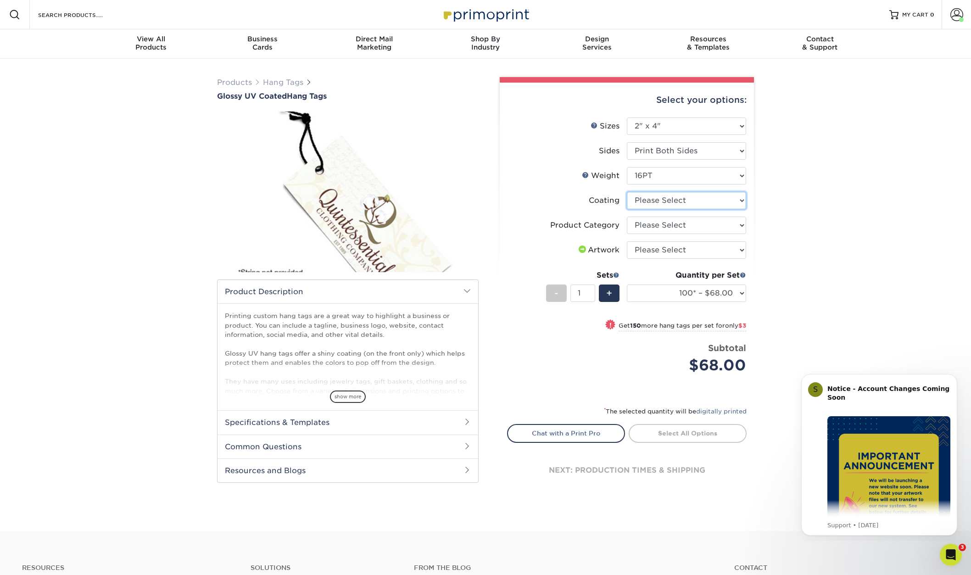
select select "1e8116af-acfc-44b1-83dc-8181aa338834"
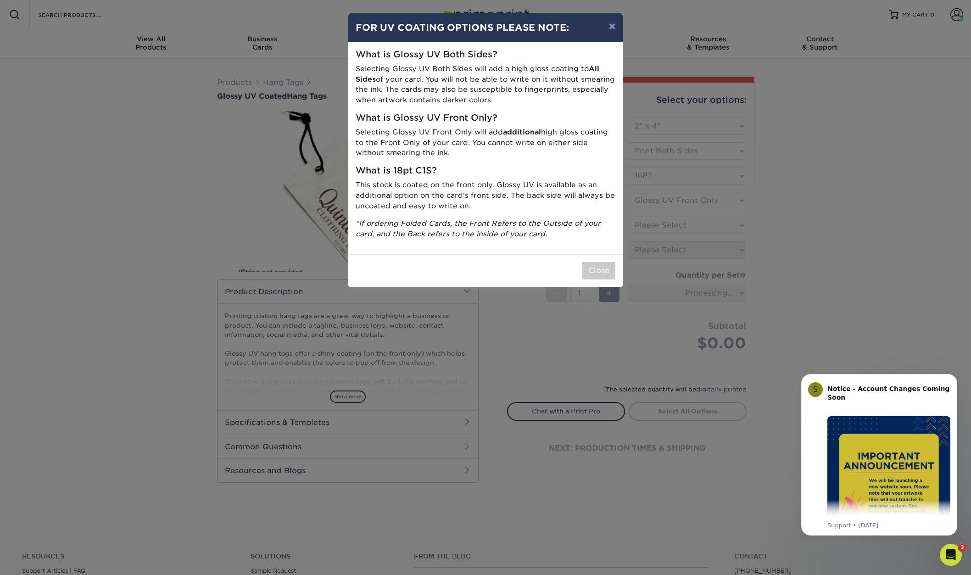
click at [607, 264] on button "Close" at bounding box center [598, 270] width 33 height 17
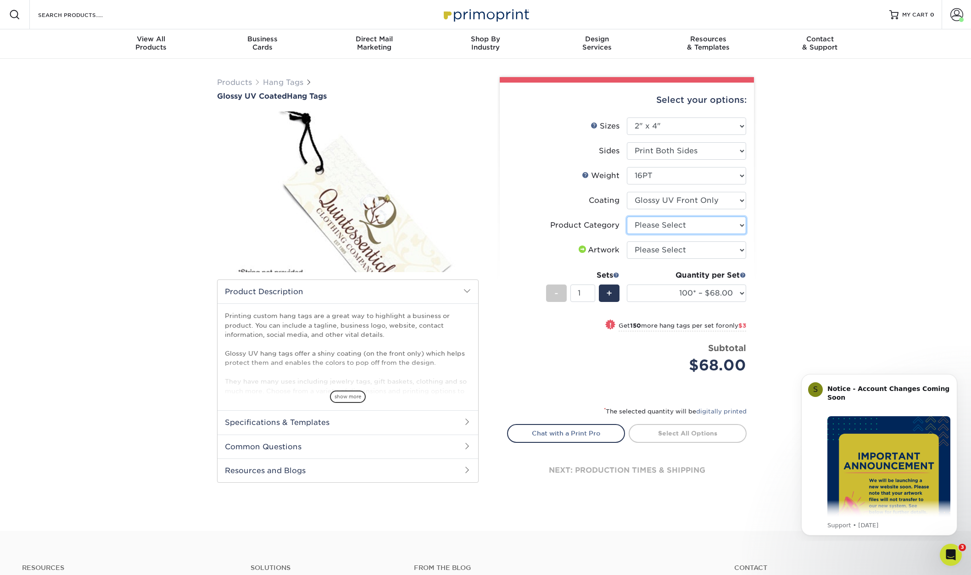
select select "428aa75b-4ae7-4398-9e0a-74f4b33909ed"
select select "2500 – $199.00"
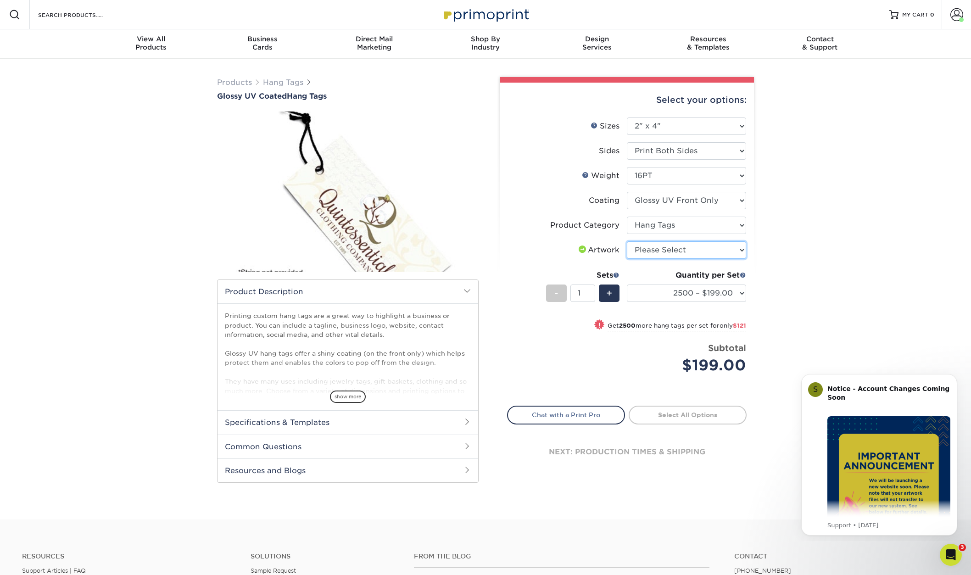
select select "upload"
click at [704, 414] on link "Proceed to Shipping" at bounding box center [688, 414] width 118 height 17
type input "Set 1"
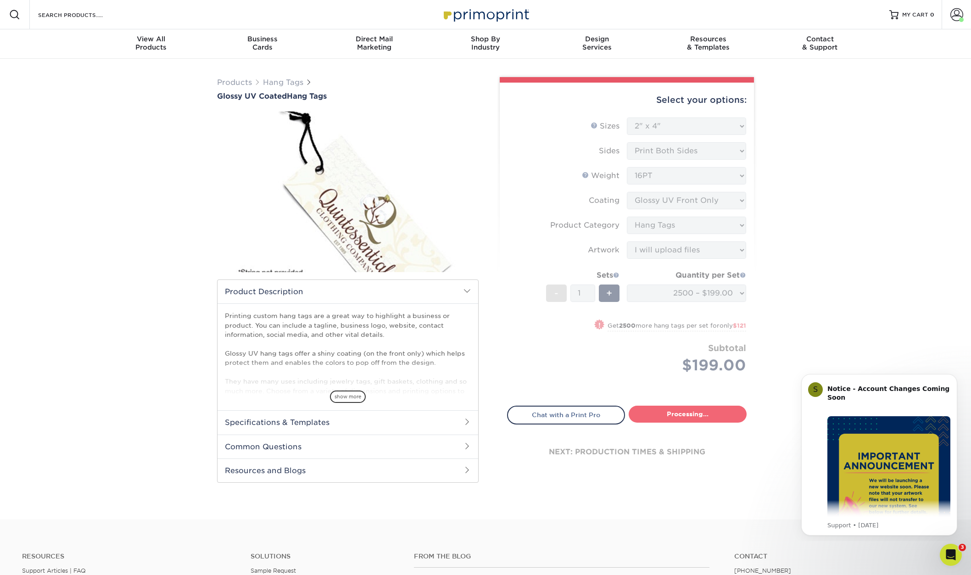
select select "b1c95ea9-38e5-4b27-85ac-d741ab57aed6"
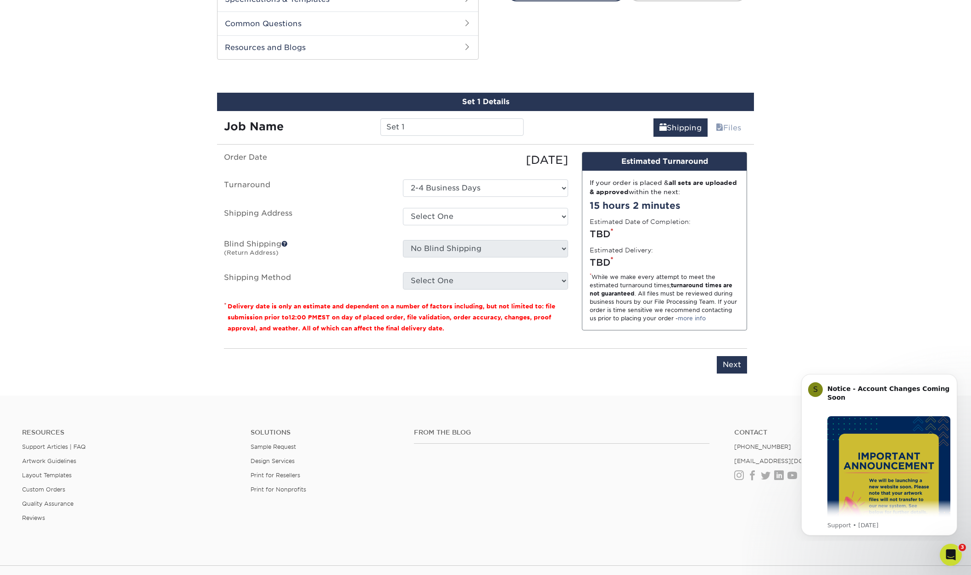
scroll to position [437, 0]
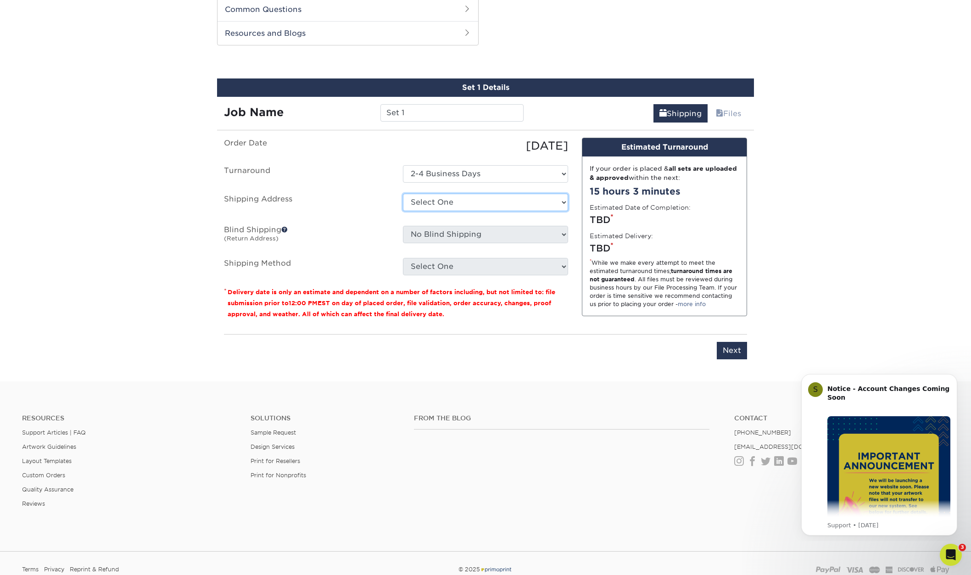
select select "187690"
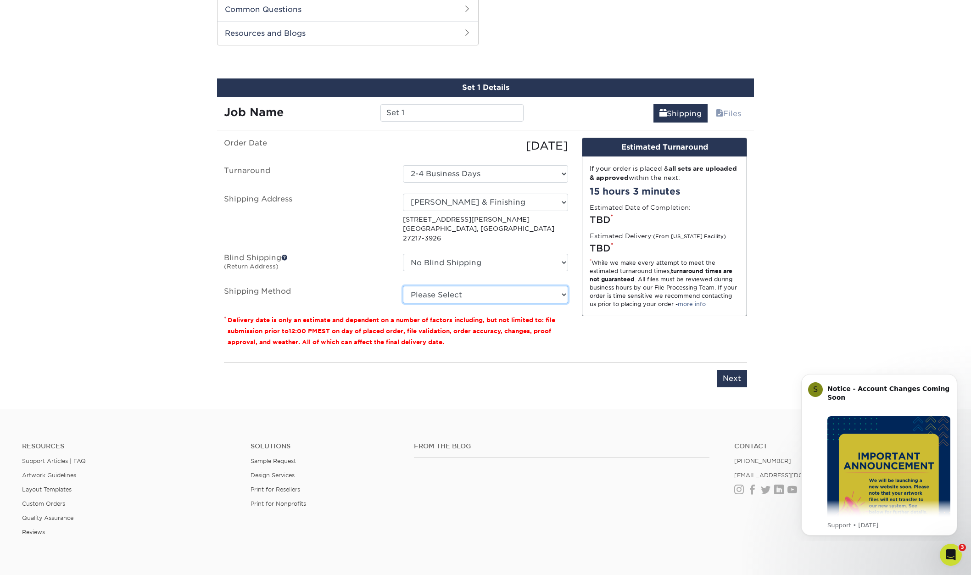
select select "02"
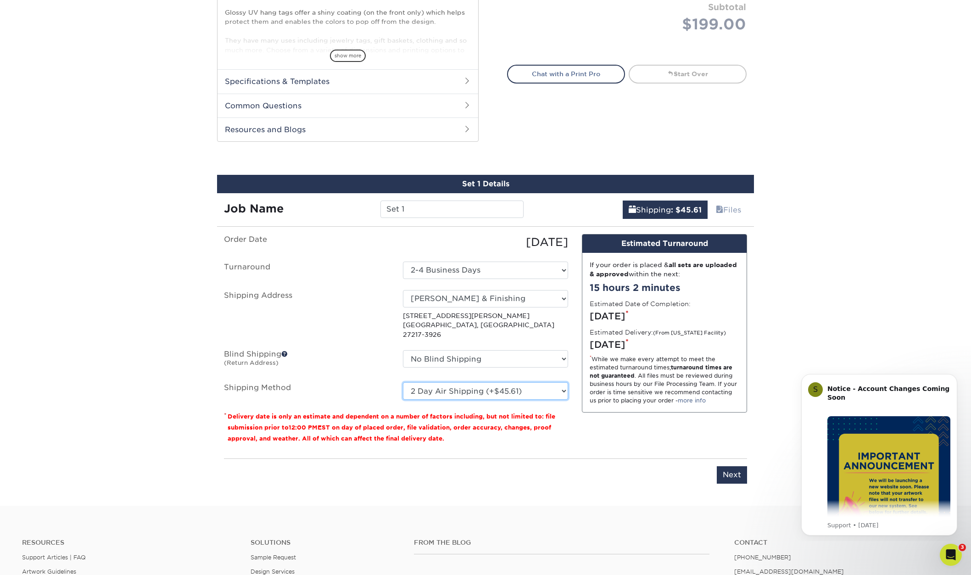
scroll to position [356, 0]
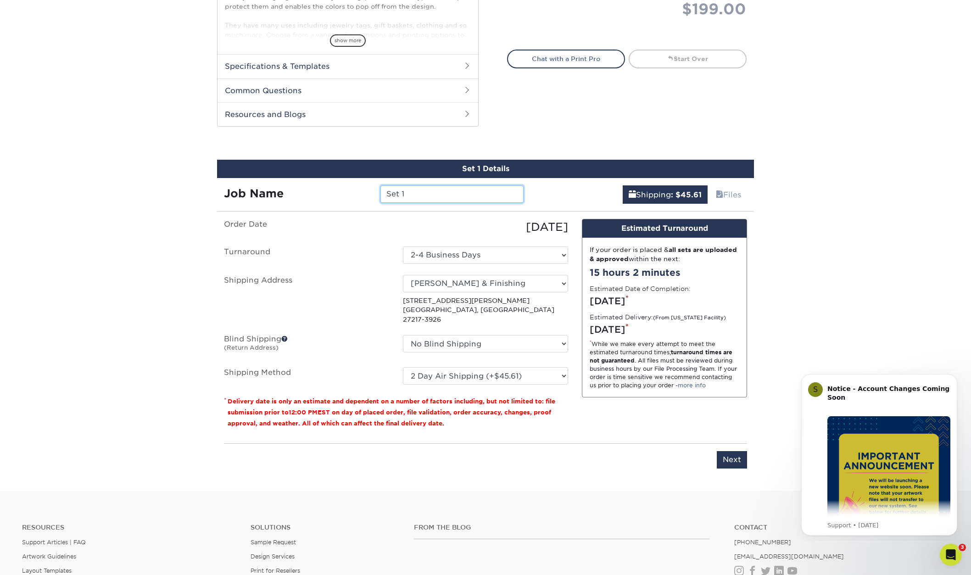
click at [442, 195] on input "Set 1" at bounding box center [451, 193] width 143 height 17
type input "B"
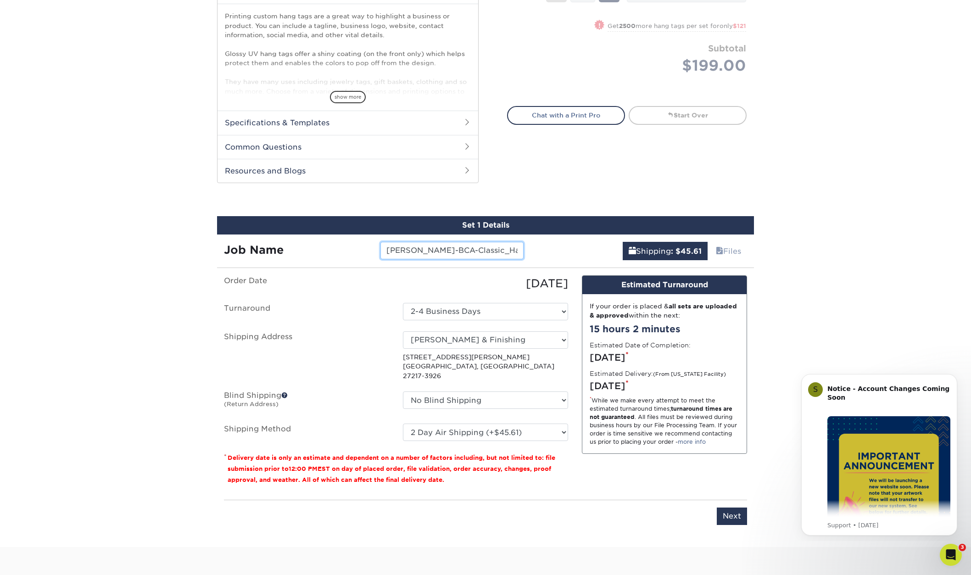
scroll to position [302, 0]
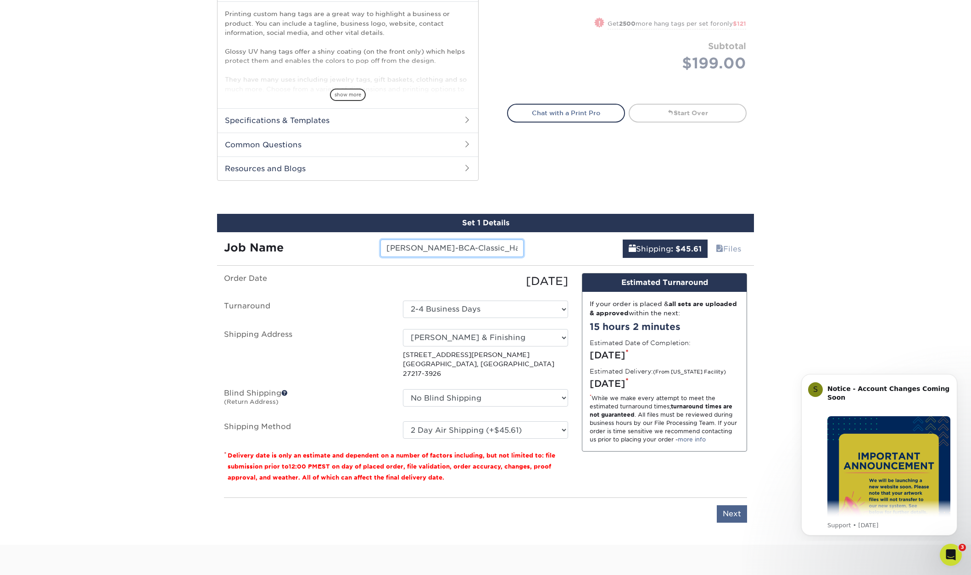
type input "Paul Bryan-BCA-Classic_Hang Tags"
click at [733, 508] on input "Next" at bounding box center [732, 513] width 30 height 17
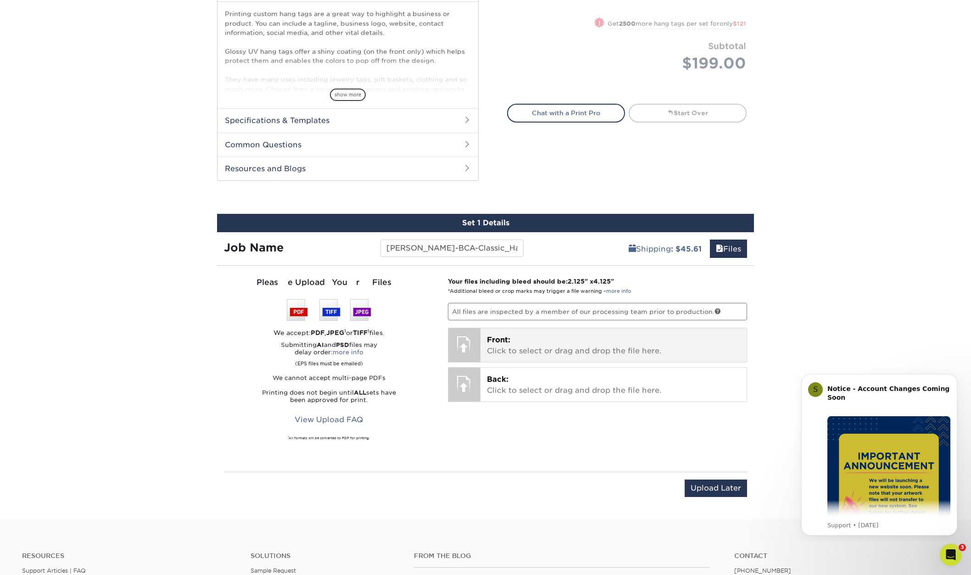
click at [539, 337] on p "Front: Click to select or drag and drop the file here." at bounding box center [614, 346] width 254 height 22
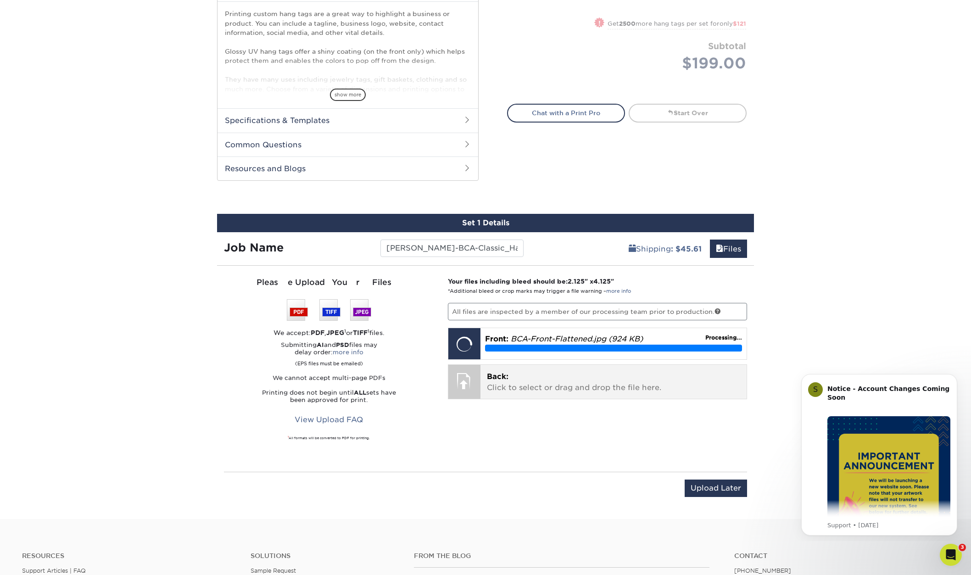
click at [464, 383] on div at bounding box center [464, 381] width 32 height 32
click at [468, 390] on div at bounding box center [464, 381] width 32 height 32
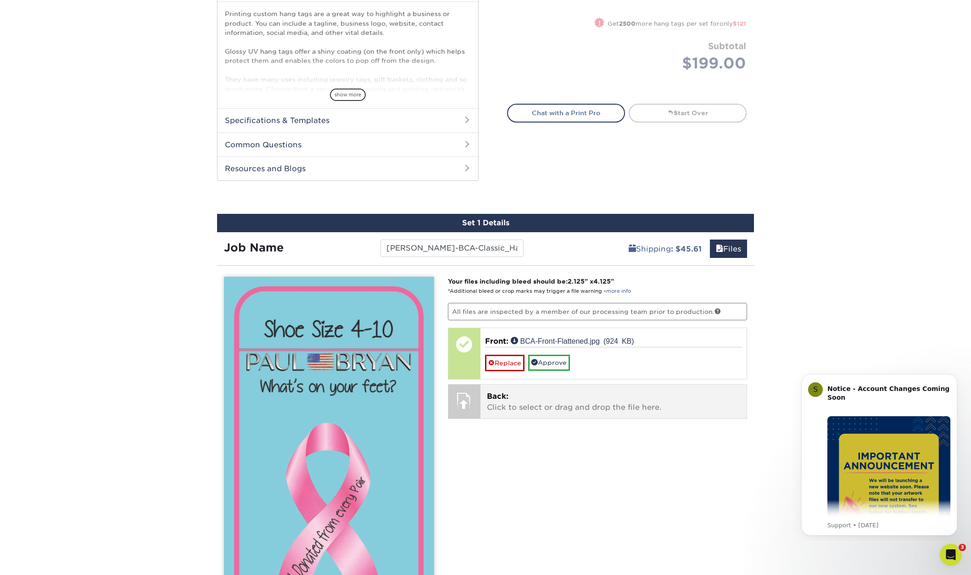
click at [469, 399] on div at bounding box center [464, 401] width 32 height 32
click at [555, 410] on p "Back: Click to select or drag and drop the file here." at bounding box center [614, 402] width 254 height 22
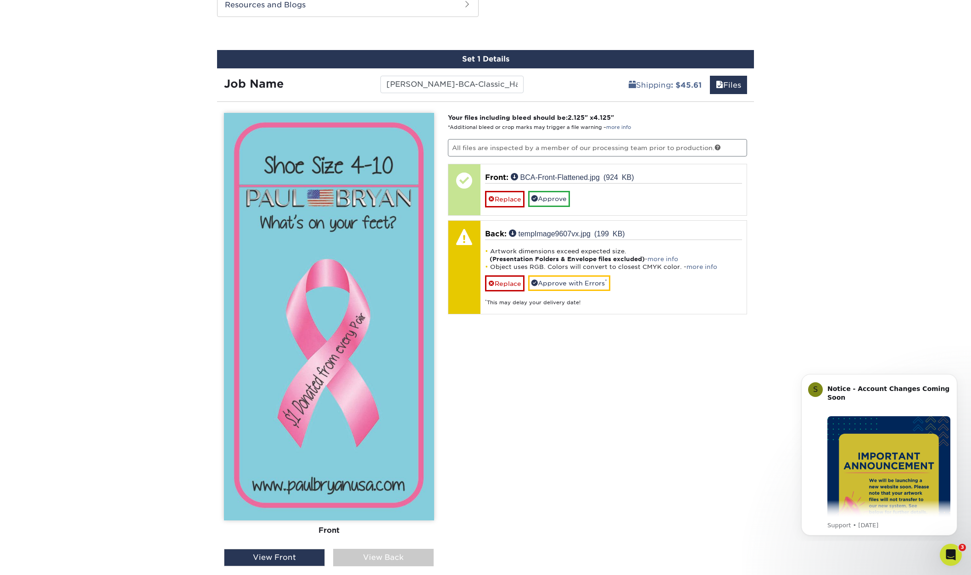
scroll to position [467, 0]
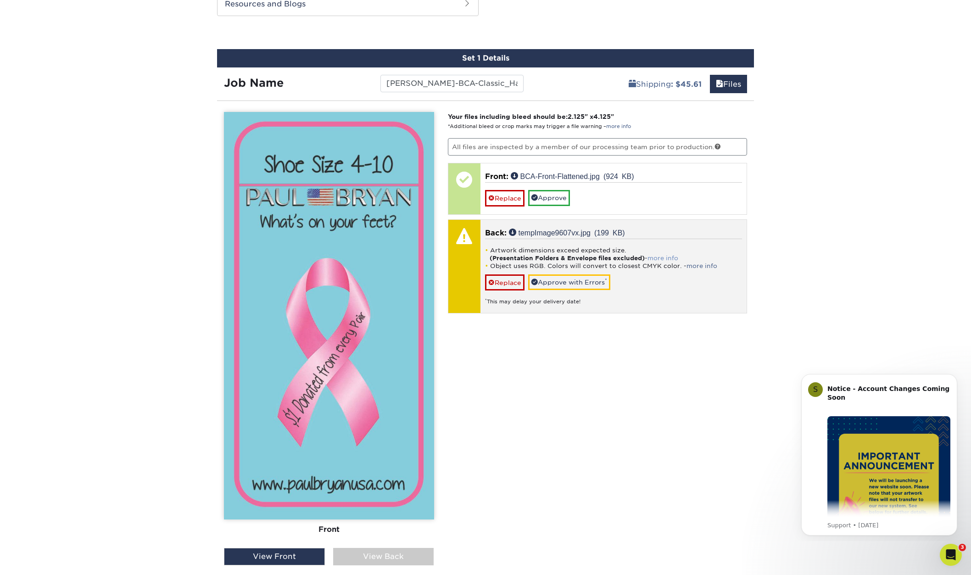
click at [659, 258] on link "more info" at bounding box center [663, 258] width 31 height 7
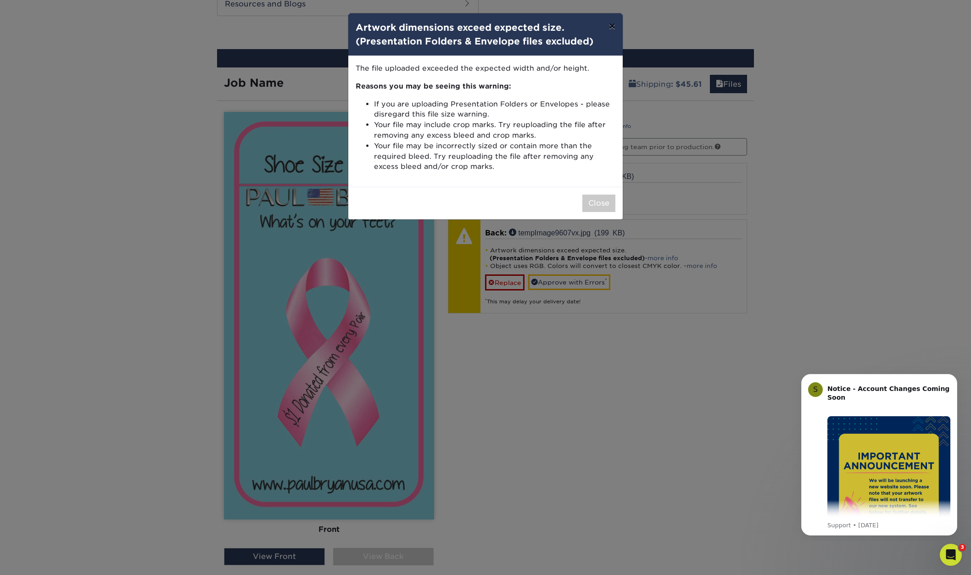
click at [613, 29] on button "×" at bounding box center [612, 26] width 21 height 26
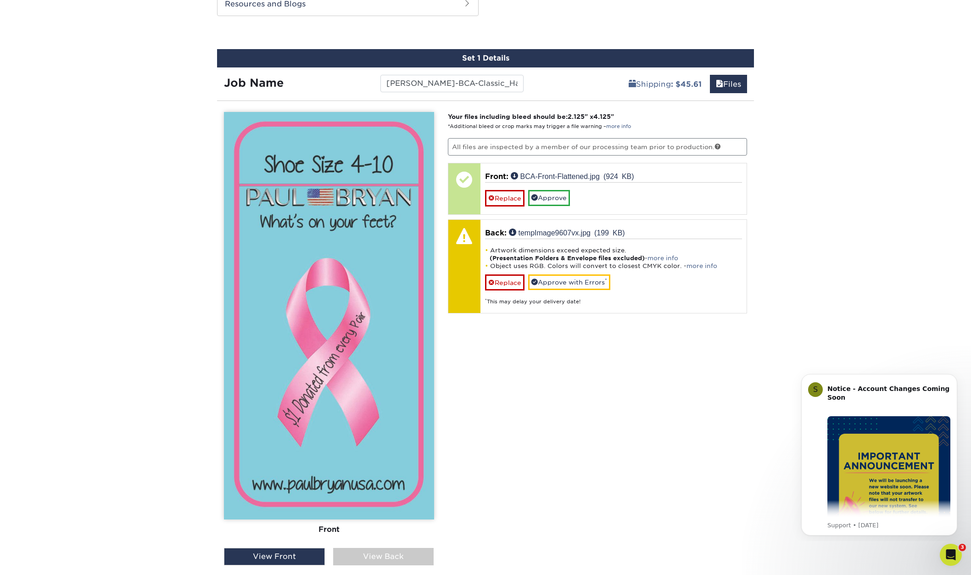
click at [403, 561] on div "View Back" at bounding box center [383, 556] width 101 height 17
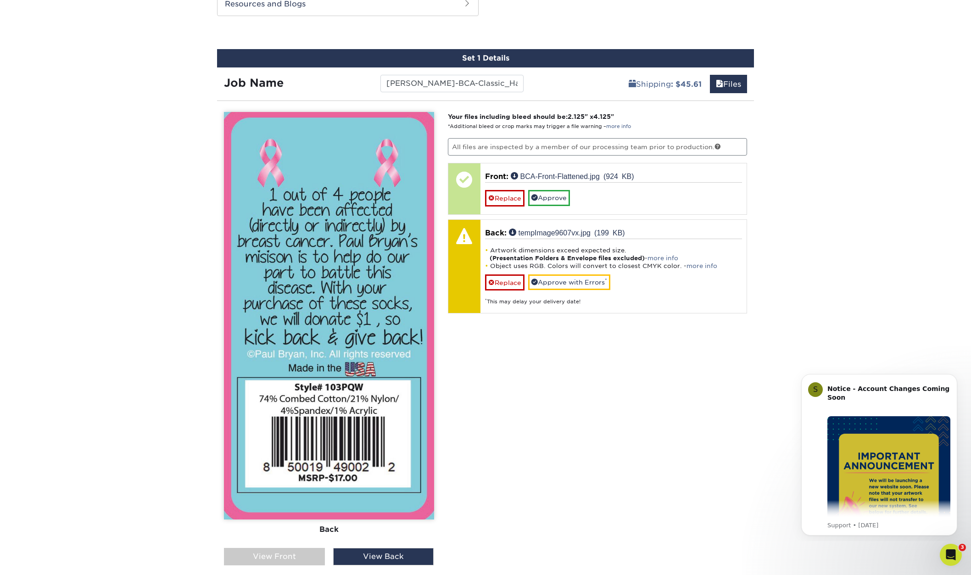
click at [513, 285] on link "Replace" at bounding box center [504, 282] width 39 height 16
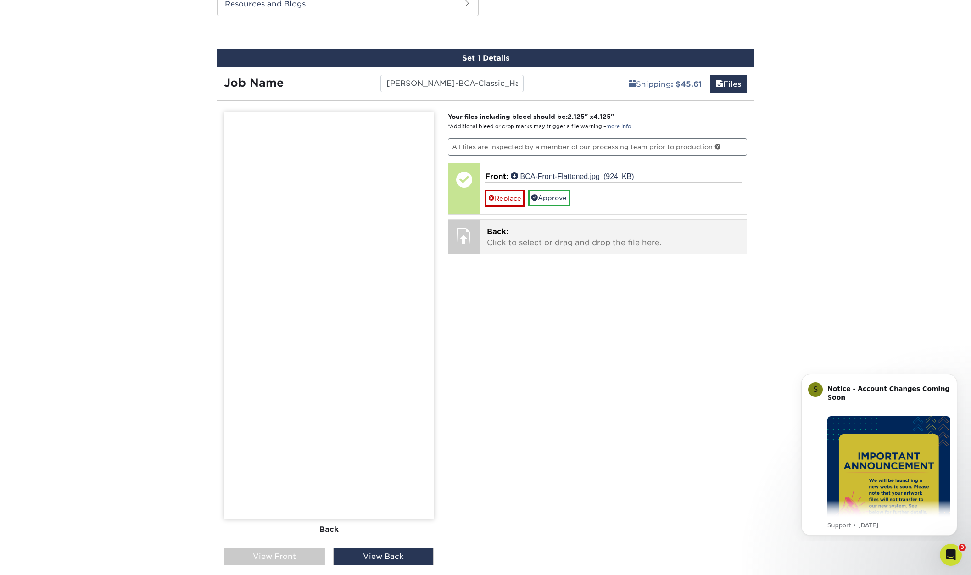
click at [535, 230] on p "Back: Click to select or drag and drop the file here." at bounding box center [614, 237] width 254 height 22
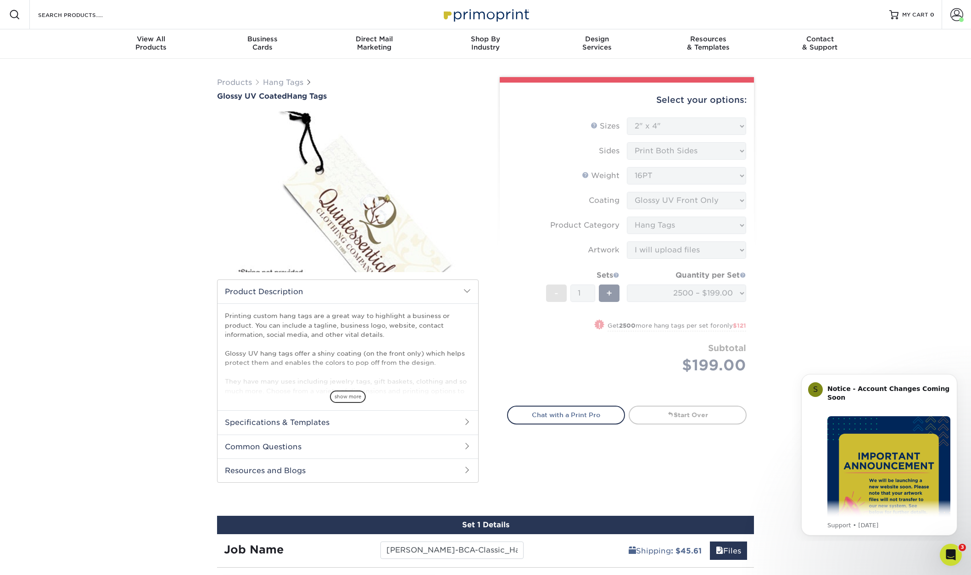
scroll to position [0, 0]
click at [962, 11] on span at bounding box center [956, 14] width 13 height 13
click at [902, 70] on link "Account Dashboard" at bounding box center [902, 76] width 115 height 12
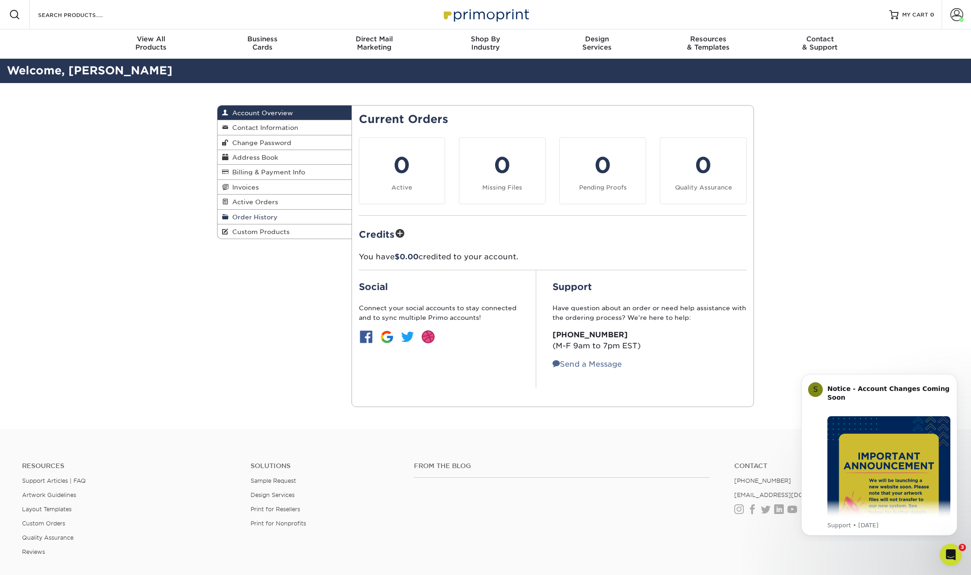
click at [269, 213] on span "Order History" at bounding box center [253, 216] width 49 height 7
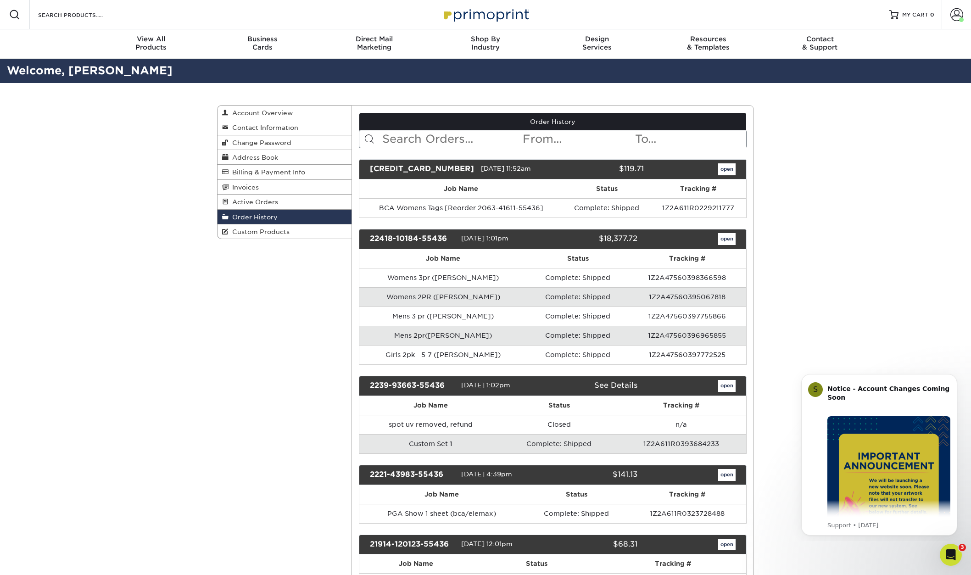
click at [729, 173] on link "open" at bounding box center [726, 169] width 17 height 12
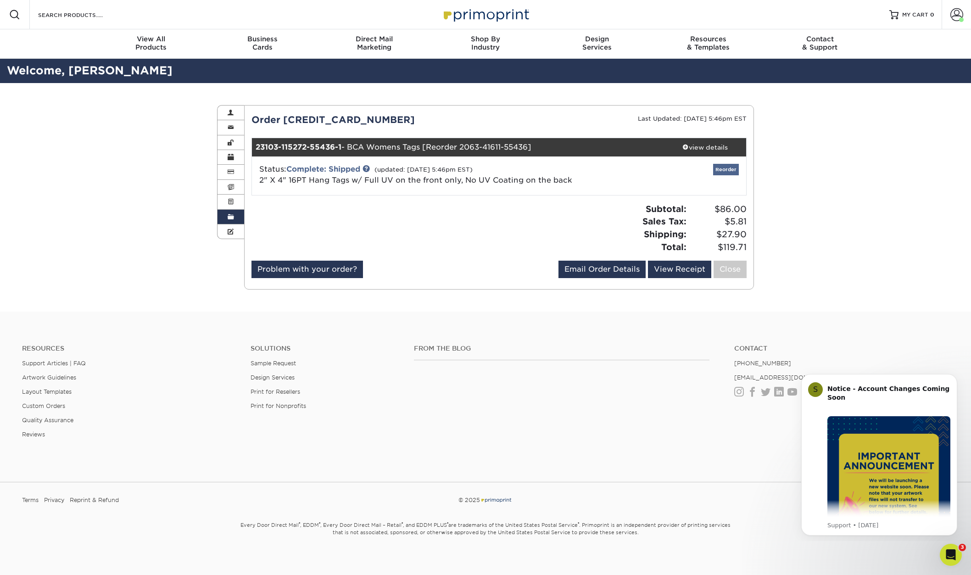
click at [727, 169] on link "Reorder" at bounding box center [726, 169] width 26 height 11
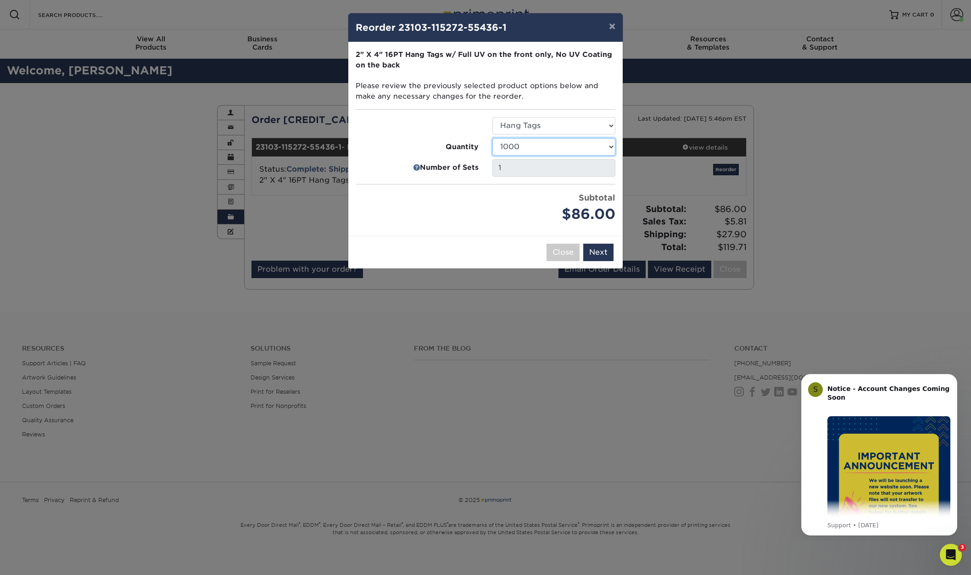
select select "02d8d163-ee8f-41cc-acce-9863ad0deb38"
click at [486, 216] on div "Subtotal $199.00" at bounding box center [554, 208] width 137 height 33
click at [605, 253] on button "Next" at bounding box center [598, 252] width 30 height 17
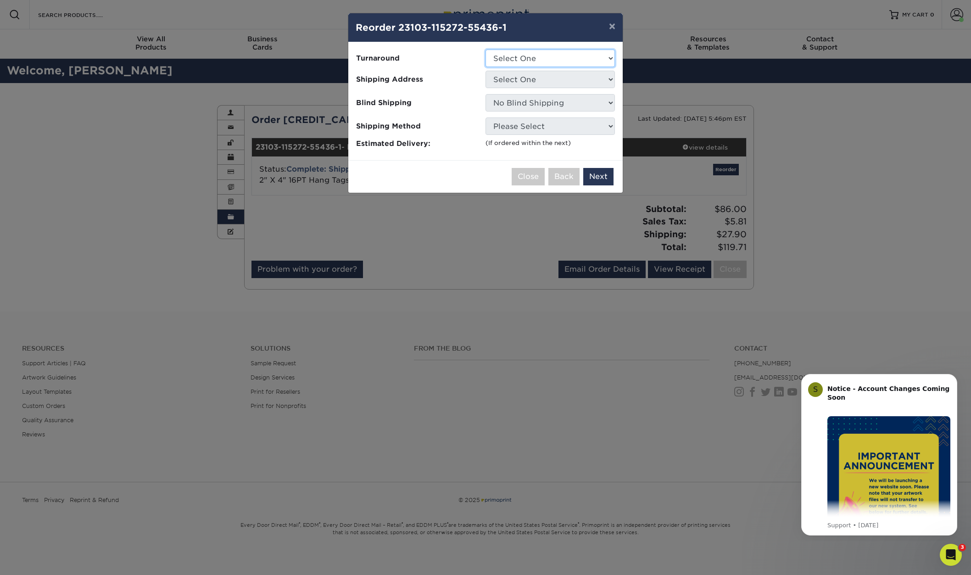
select select "b1c95ea9-38e5-4b27-85ac-d741ab57aed6"
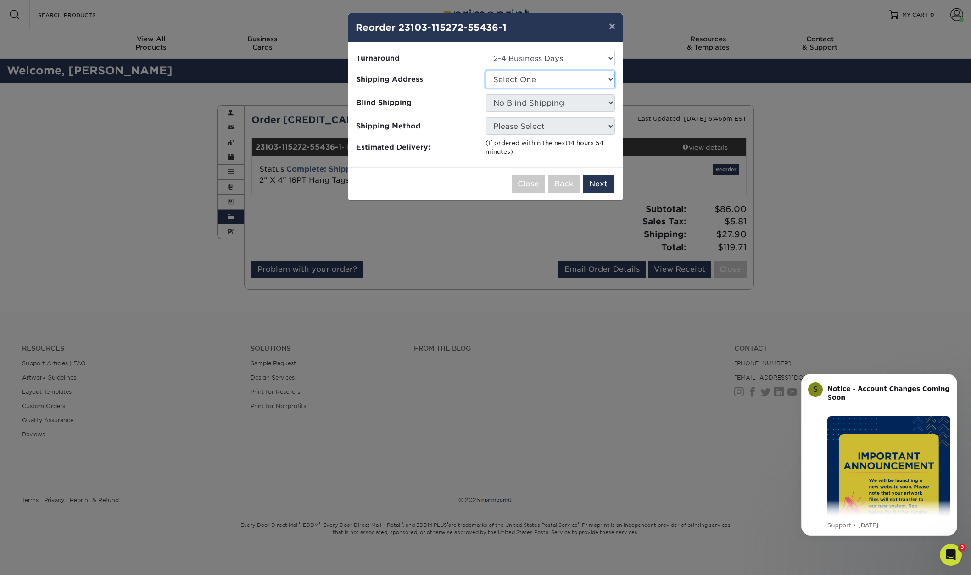
select select "187690"
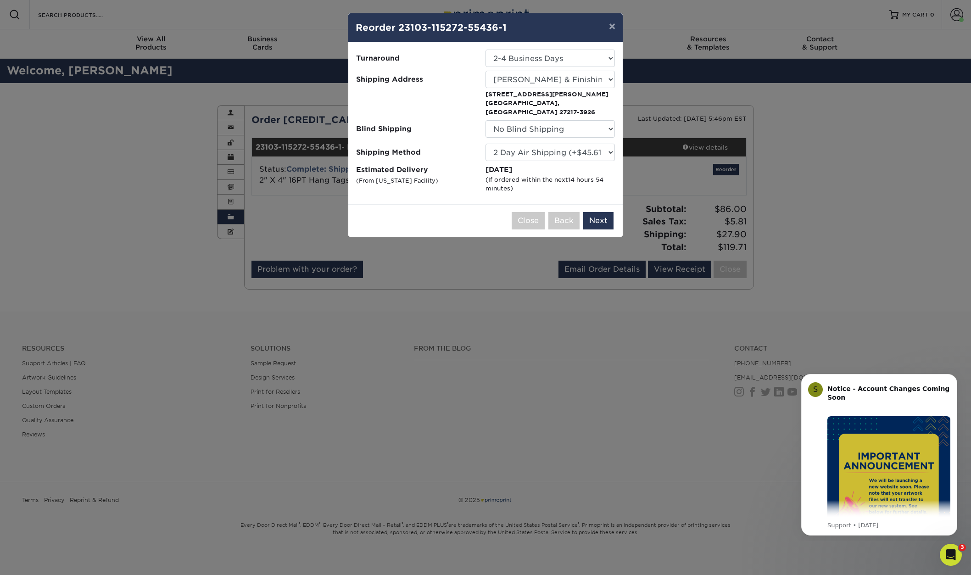
click at [476, 204] on div "Close Back Next Add to Cart" at bounding box center [485, 220] width 274 height 33
click at [603, 214] on button "Next" at bounding box center [598, 220] width 30 height 17
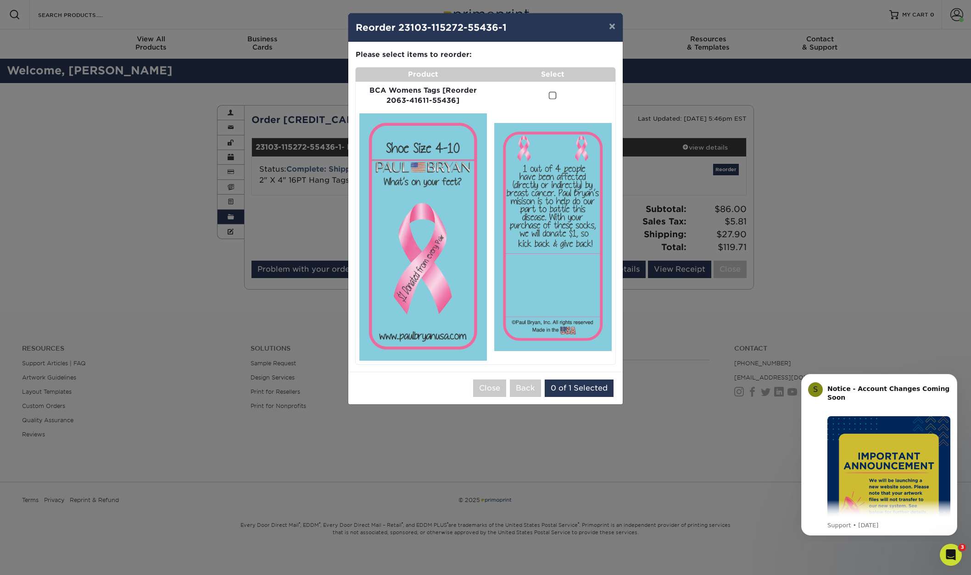
drag, startPoint x: 425, startPoint y: 297, endPoint x: 453, endPoint y: 300, distance: 28.1
click at [425, 297] on img at bounding box center [423, 236] width 128 height 247
click at [561, 310] on img at bounding box center [552, 237] width 117 height 228
click at [552, 93] on span at bounding box center [553, 95] width 8 height 9
click at [0, 0] on input "checkbox" at bounding box center [0, 0] width 0 height 0
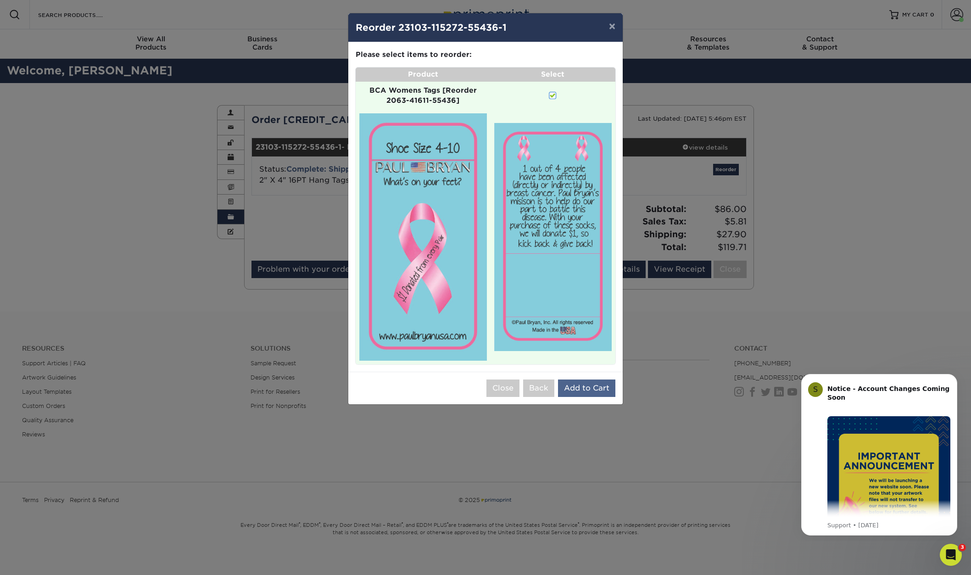
click at [590, 380] on button "Add to Cart" at bounding box center [586, 388] width 57 height 17
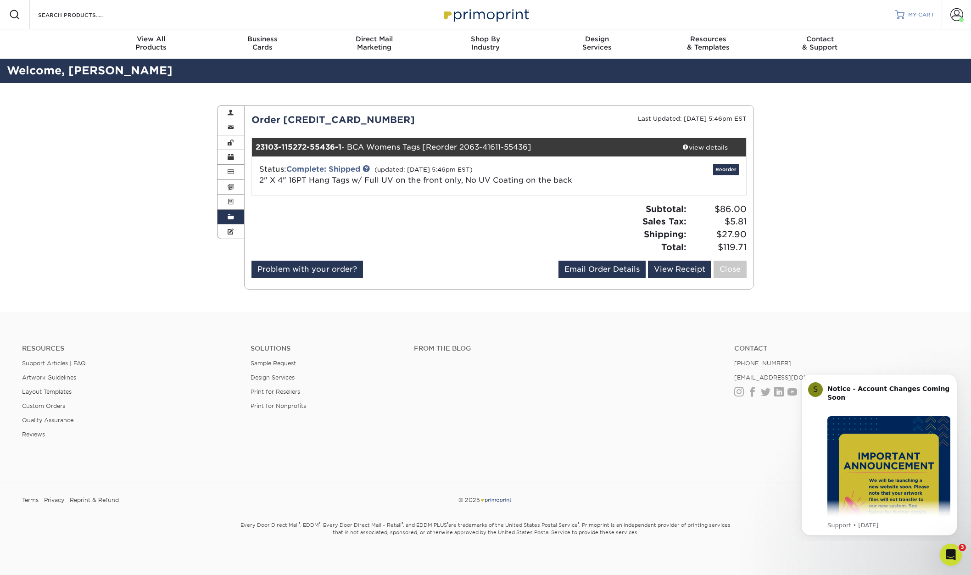
click at [921, 17] on span "MY CART" at bounding box center [921, 15] width 26 height 8
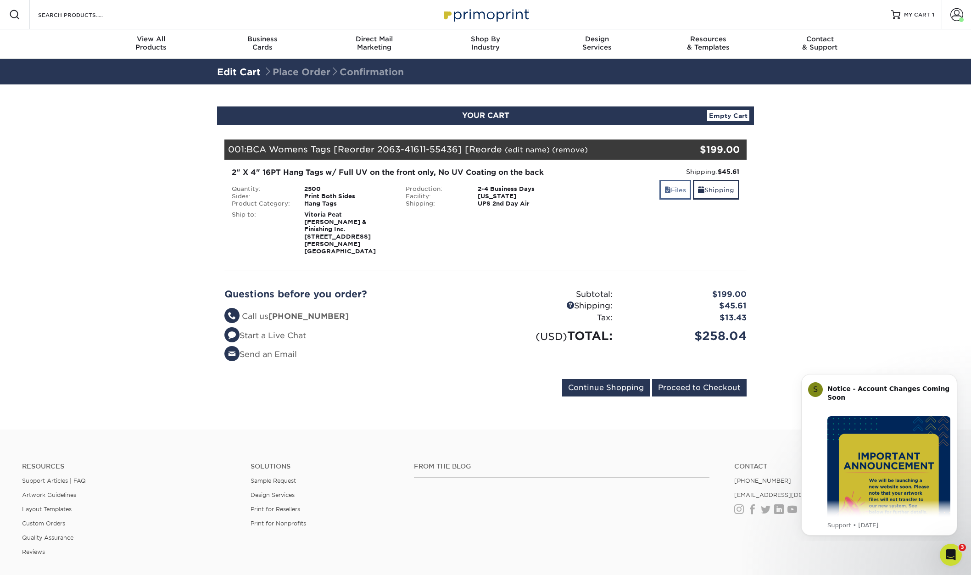
click at [674, 190] on link "Files" at bounding box center [675, 190] width 32 height 20
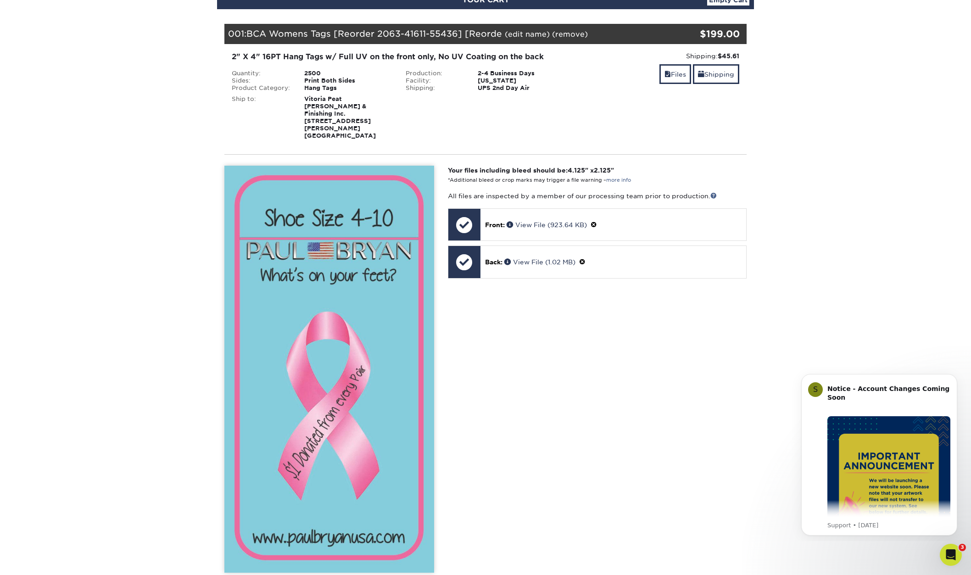
scroll to position [141, 0]
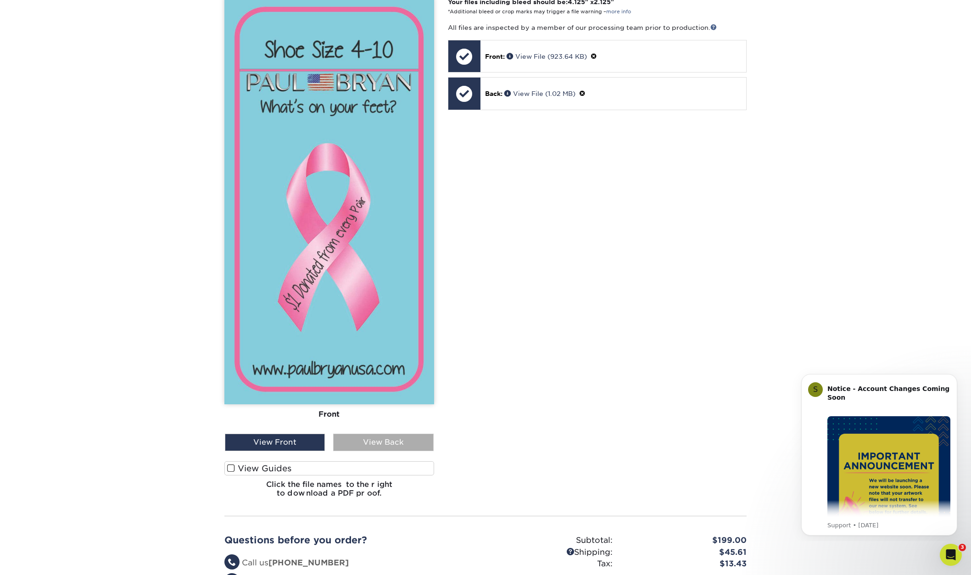
click at [400, 437] on div "View Back" at bounding box center [383, 442] width 100 height 17
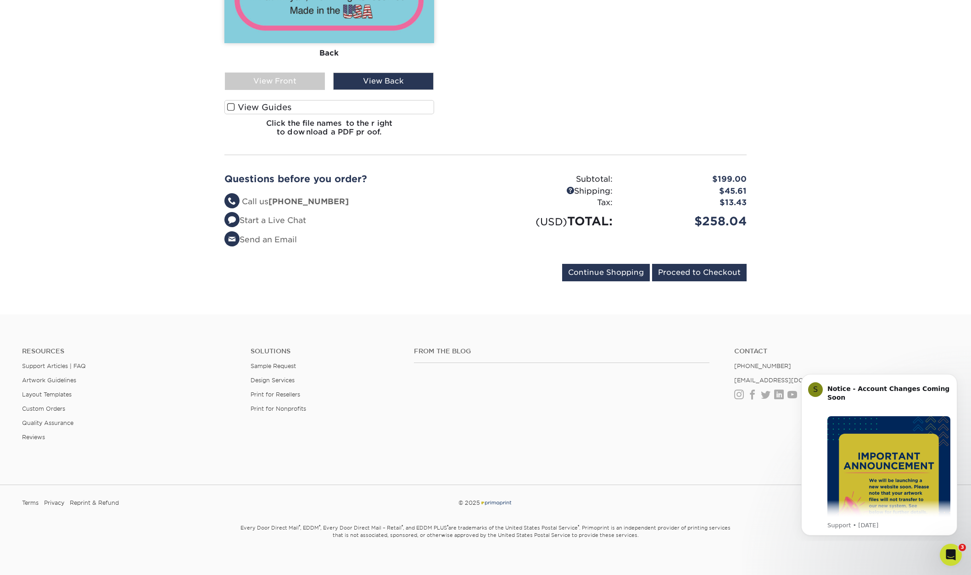
scroll to position [643, 0]
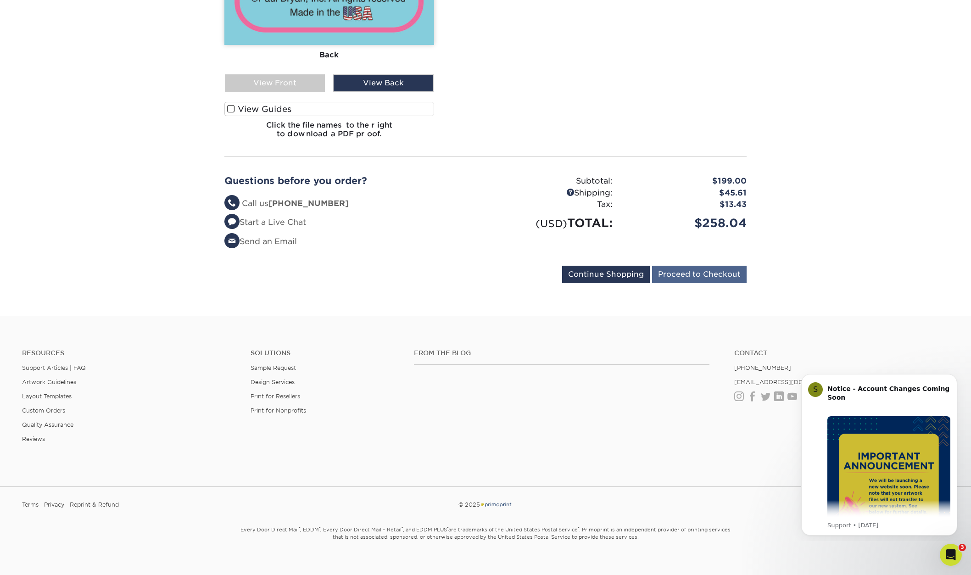
click at [699, 272] on input "Proceed to Checkout" at bounding box center [699, 274] width 95 height 17
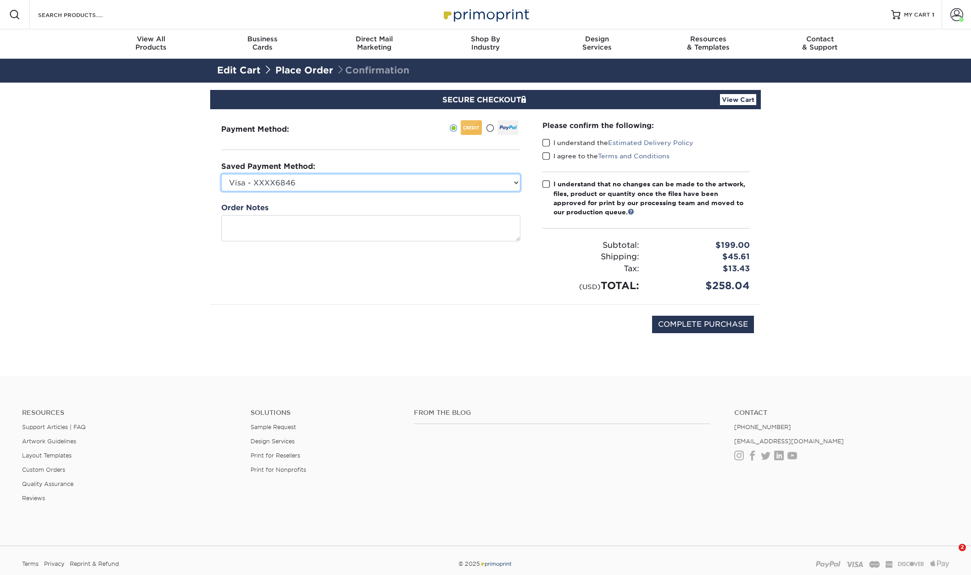
click at [319, 187] on select "Visa - XXXX6846 MasterCard - XXXX7078 Visa - XXXX9023 Visa - XXXX6535 New Credi…" at bounding box center [370, 182] width 299 height 17
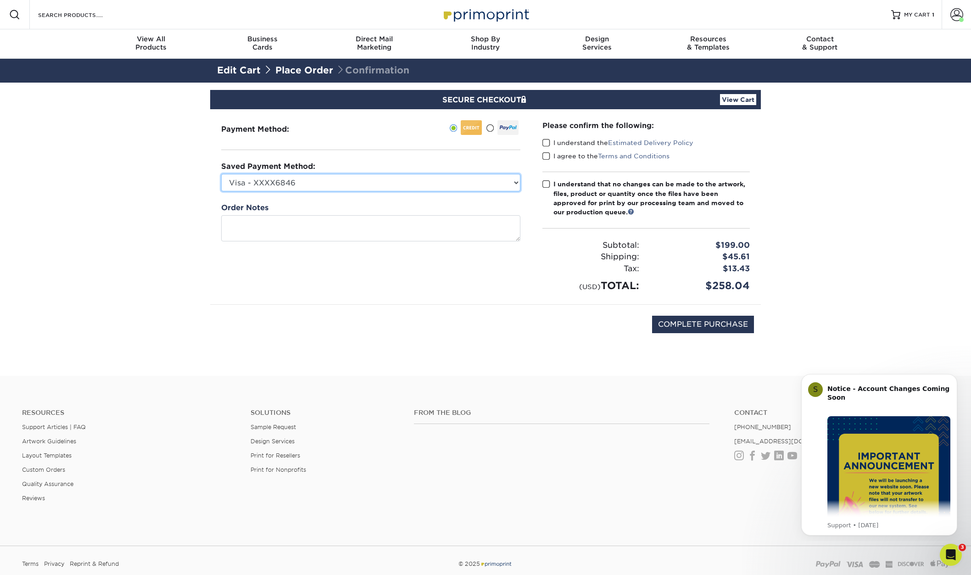
select select "66176"
select select
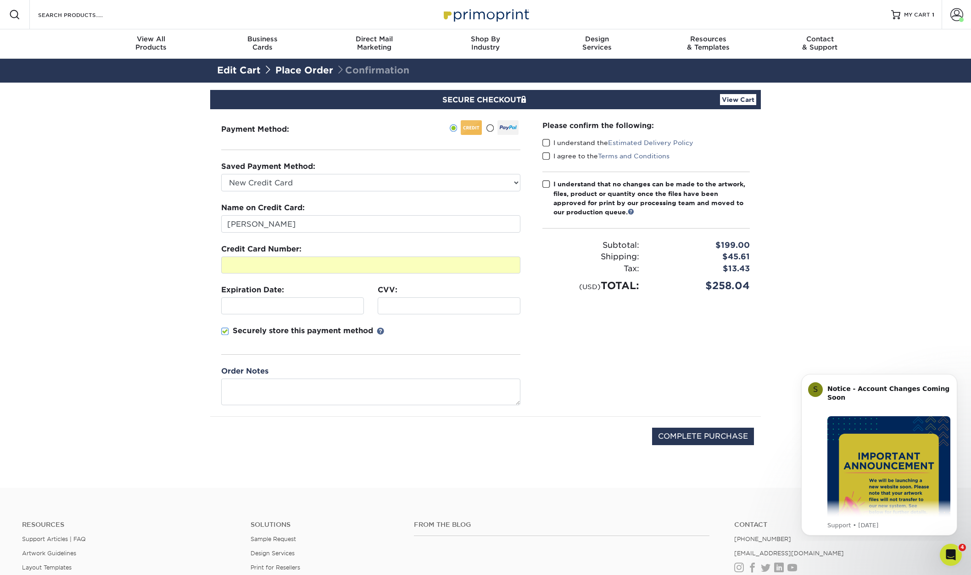
click at [291, 310] on iframe at bounding box center [292, 306] width 134 height 9
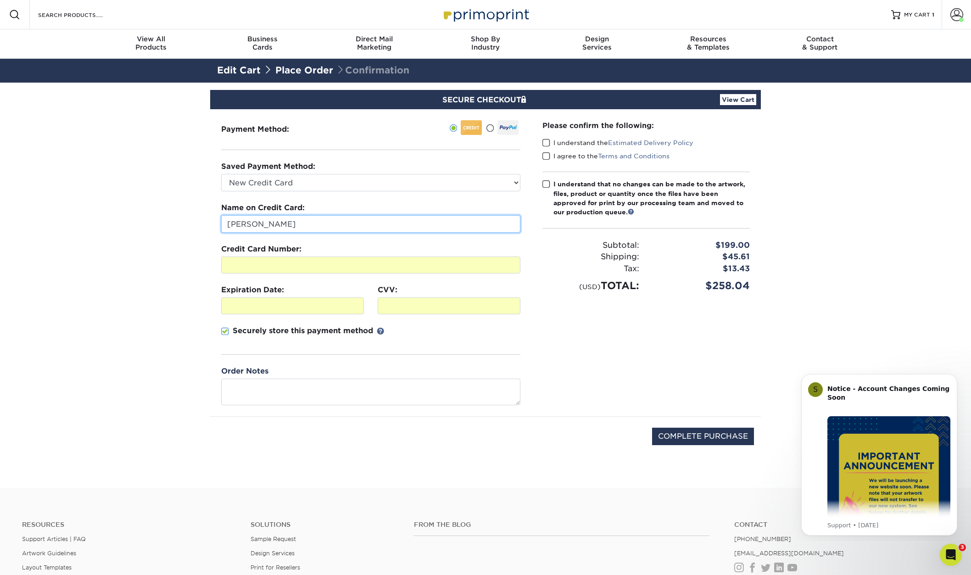
click at [466, 223] on input "[PERSON_NAME]" at bounding box center [370, 223] width 299 height 17
drag, startPoint x: 247, startPoint y: 223, endPoint x: 255, endPoint y: 221, distance: 8.6
click at [247, 224] on input "[PERSON_NAME]" at bounding box center [370, 223] width 299 height 17
type input "[PERSON_NAME]"
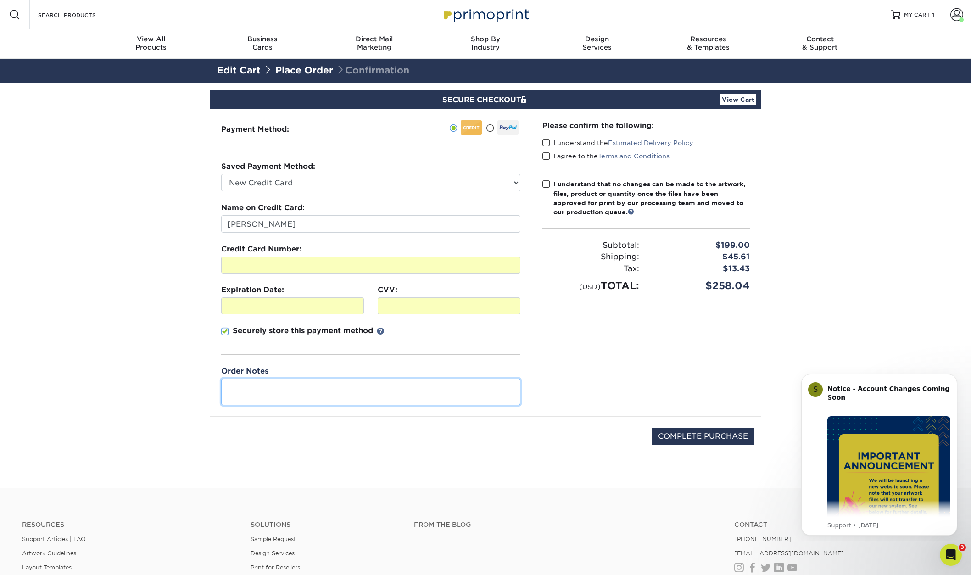
click at [316, 390] on textarea at bounding box center [370, 392] width 299 height 26
type textarea "BCA Classi Reorder Tags PB1103"
click at [547, 143] on span at bounding box center [546, 143] width 8 height 9
click at [0, 0] on input "I understand the Estimated Delivery Policy" at bounding box center [0, 0] width 0 height 0
click at [546, 155] on span at bounding box center [546, 156] width 8 height 9
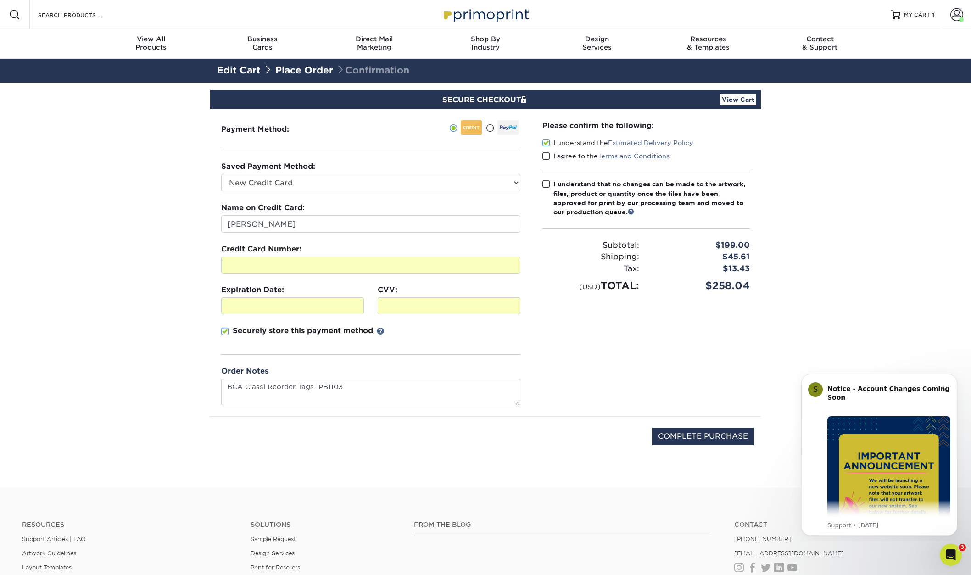
click at [0, 0] on input "I agree to the Terms and Conditions" at bounding box center [0, 0] width 0 height 0
click at [547, 183] on span at bounding box center [546, 184] width 8 height 9
click at [0, 0] on input "I understand that no changes can be made to the artwork, files, product or quan…" at bounding box center [0, 0] width 0 height 0
click at [681, 439] on input "COMPLETE PURCHASE" at bounding box center [703, 436] width 102 height 17
type input "PROCESSING, PLEASE WAIT..."
